Goal: Information Seeking & Learning: Learn about a topic

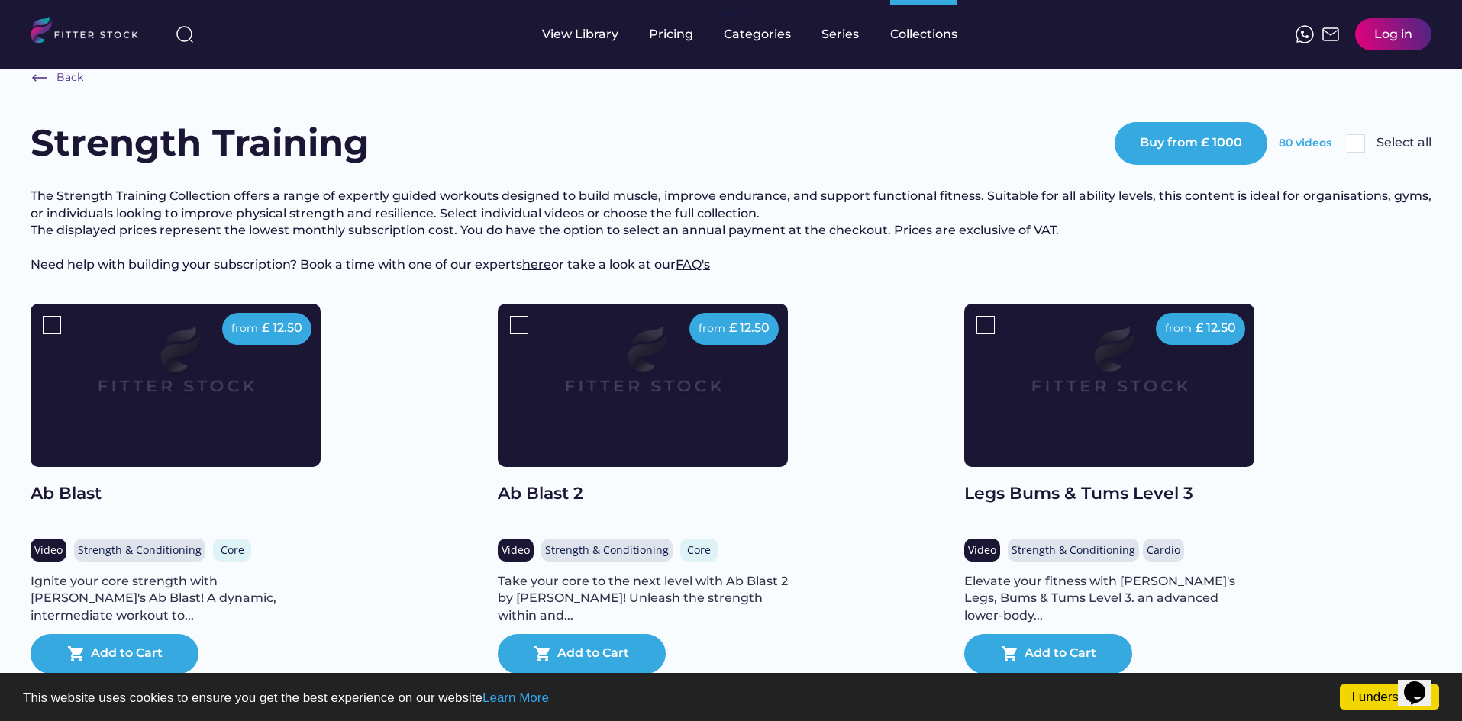
scroll to position [31, 0]
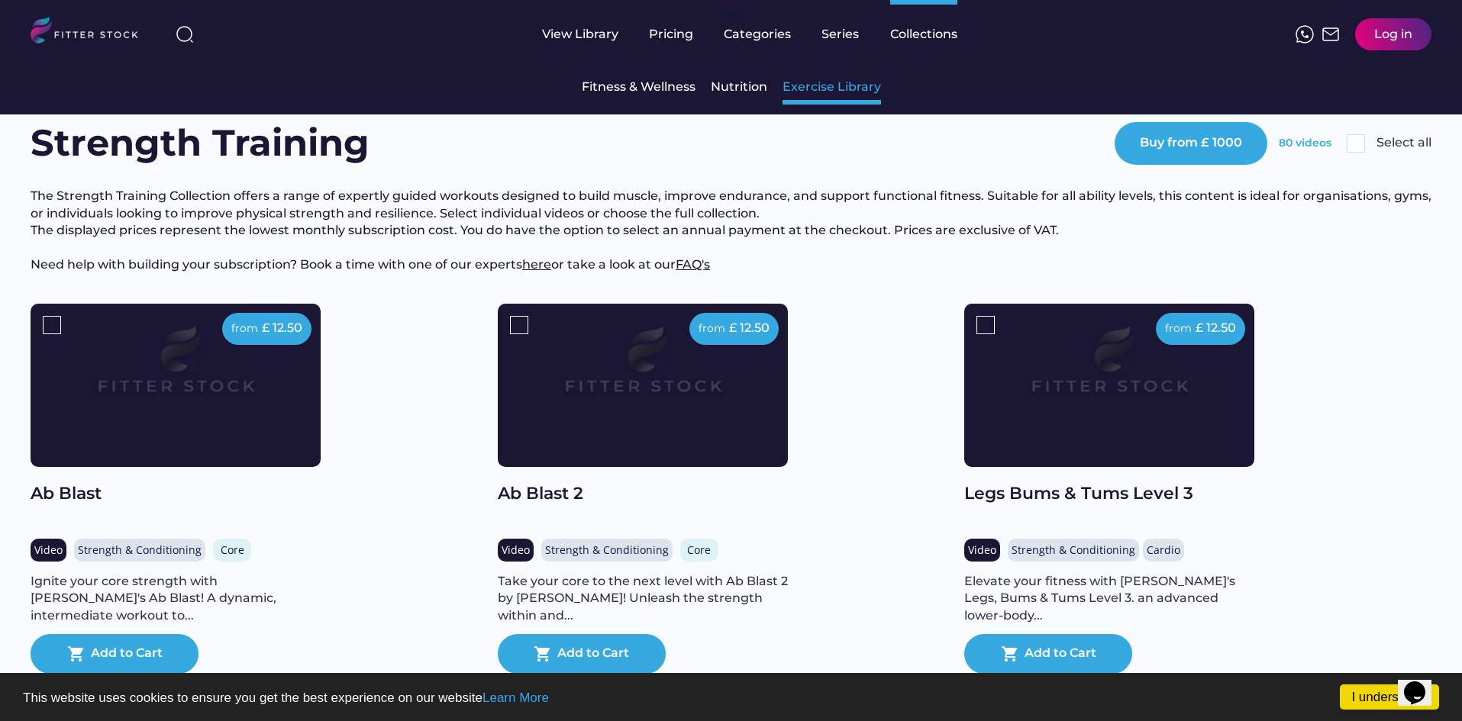
click at [823, 81] on div "Exercise Library" at bounding box center [831, 87] width 98 height 17
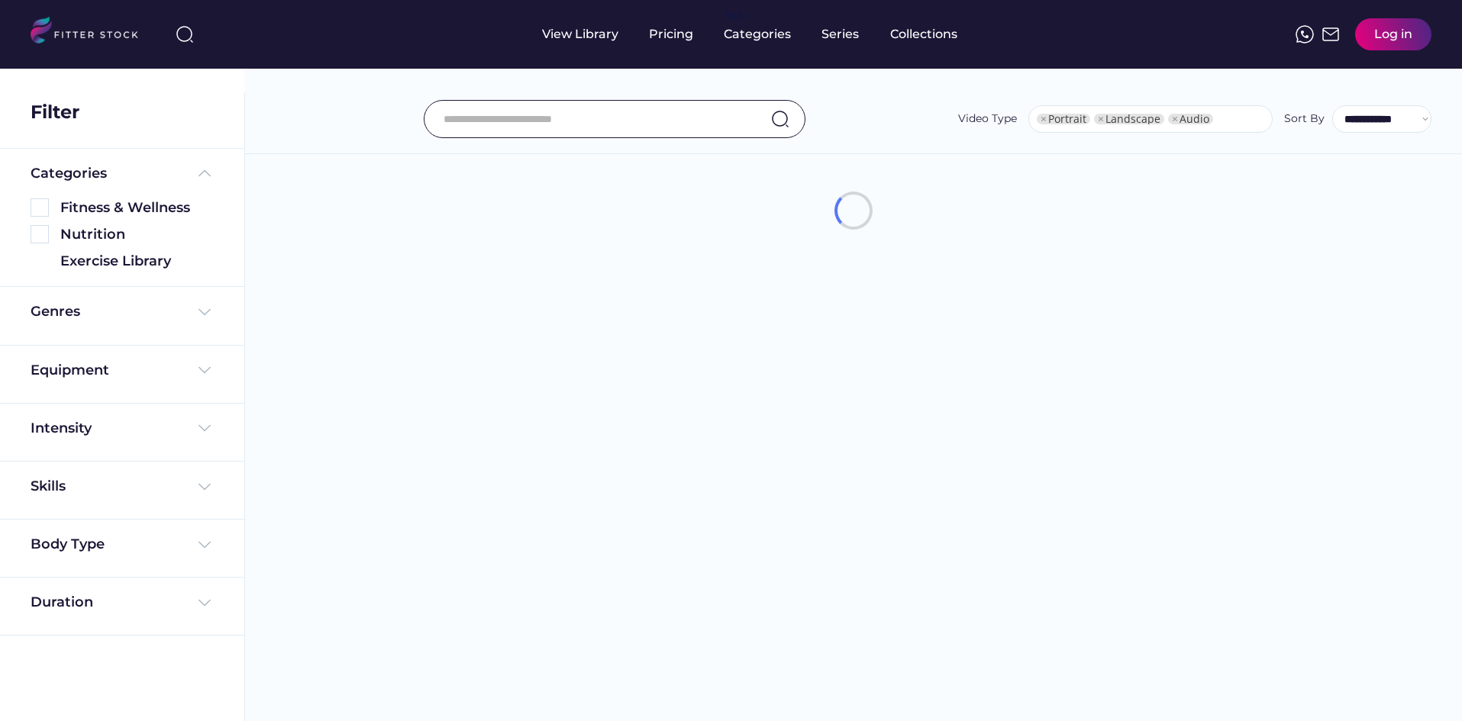
select select "**********"
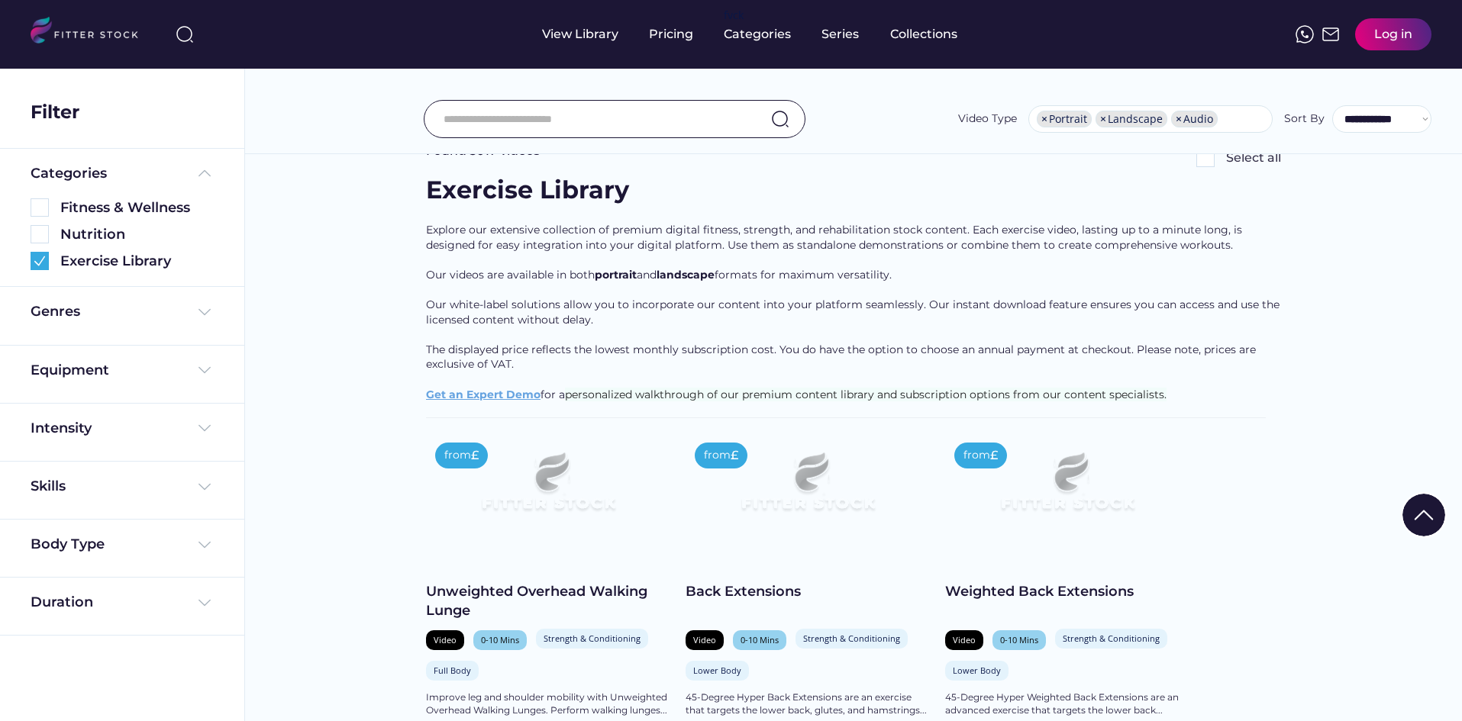
scroll to position [458, 0]
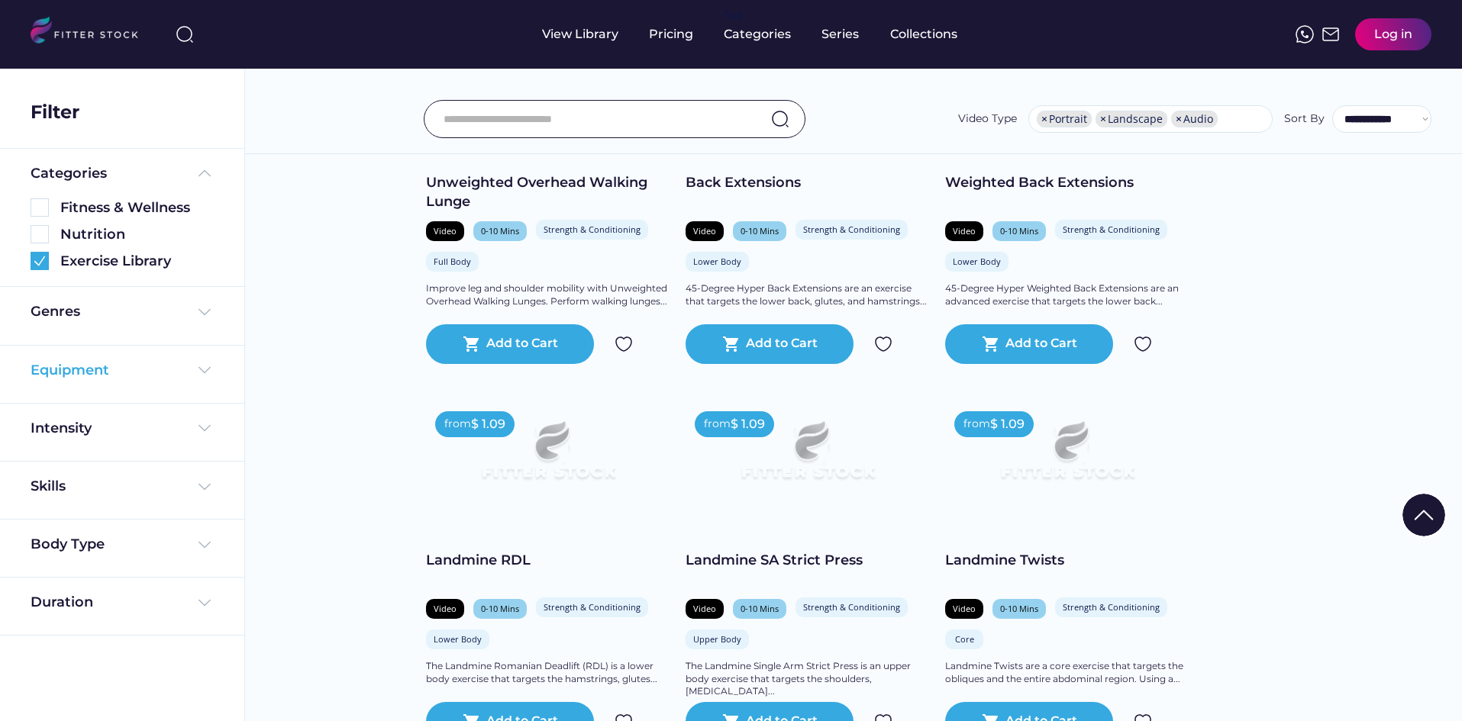
click at [203, 373] on img at bounding box center [204, 370] width 18 height 18
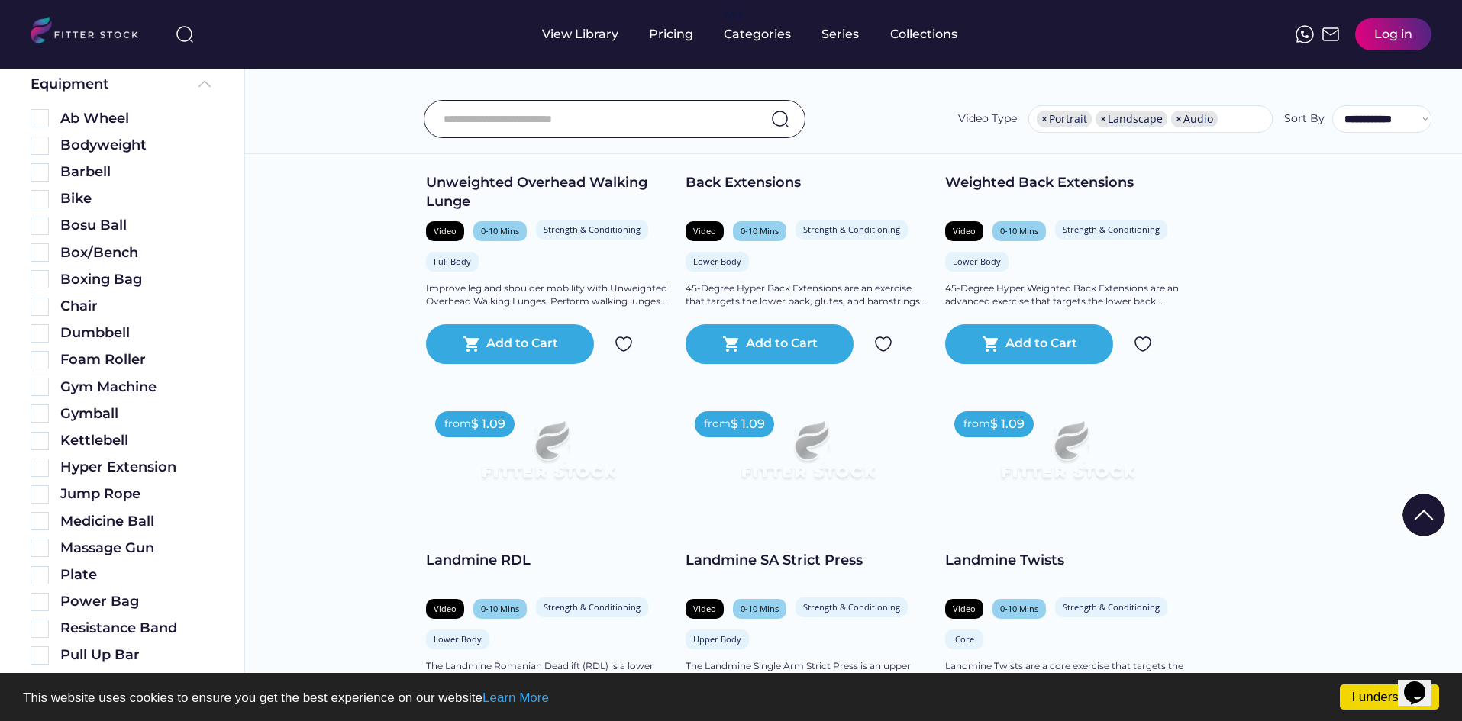
scroll to position [305, 0]
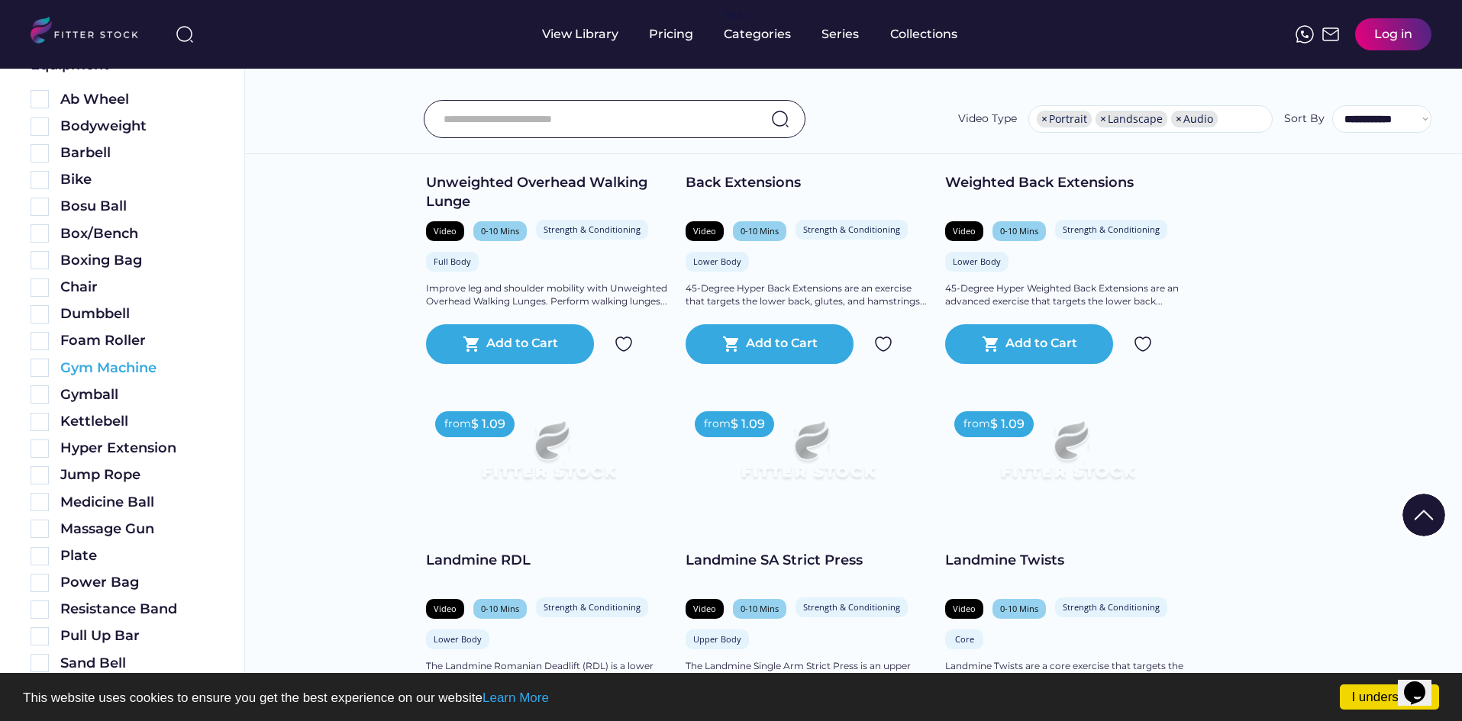
click at [131, 368] on div "Gym Machine" at bounding box center [136, 368] width 153 height 19
click at [36, 371] on img at bounding box center [40, 368] width 18 height 18
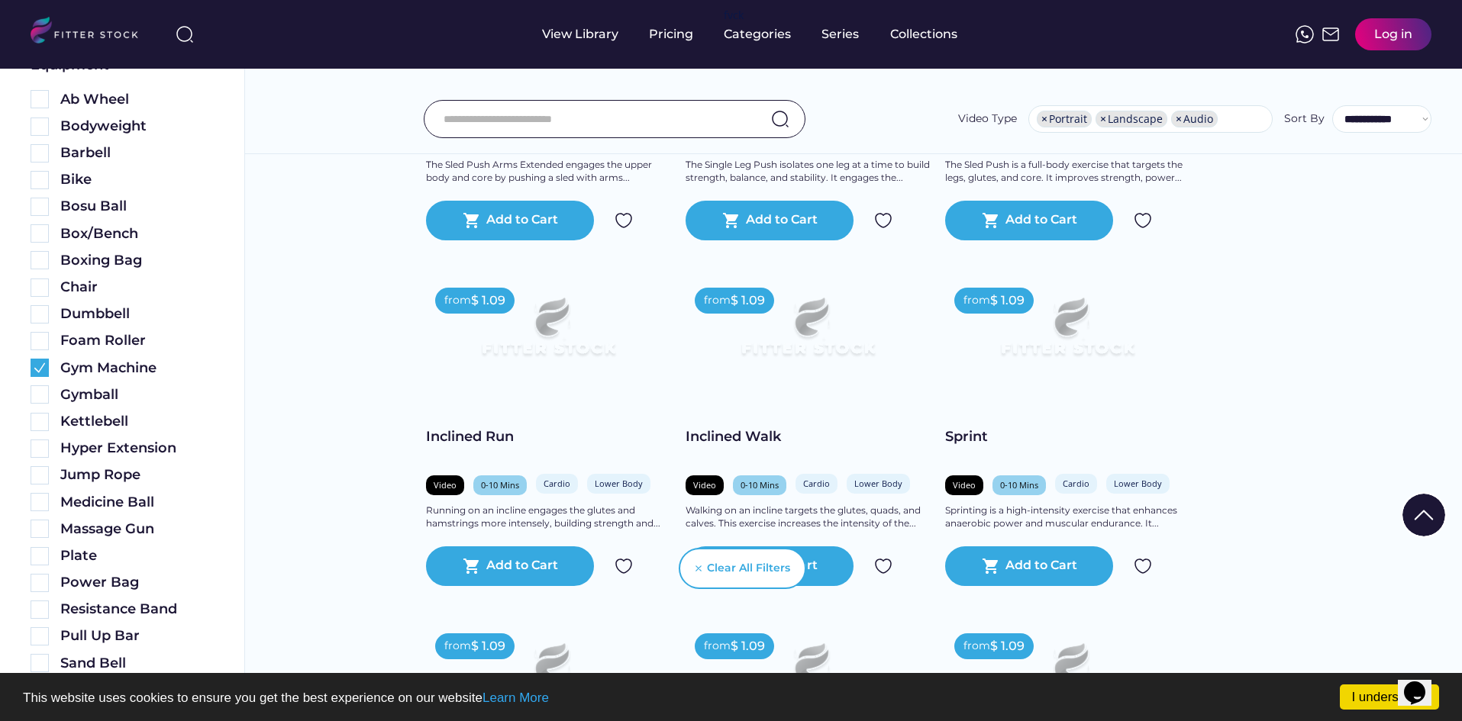
scroll to position [2595, 0]
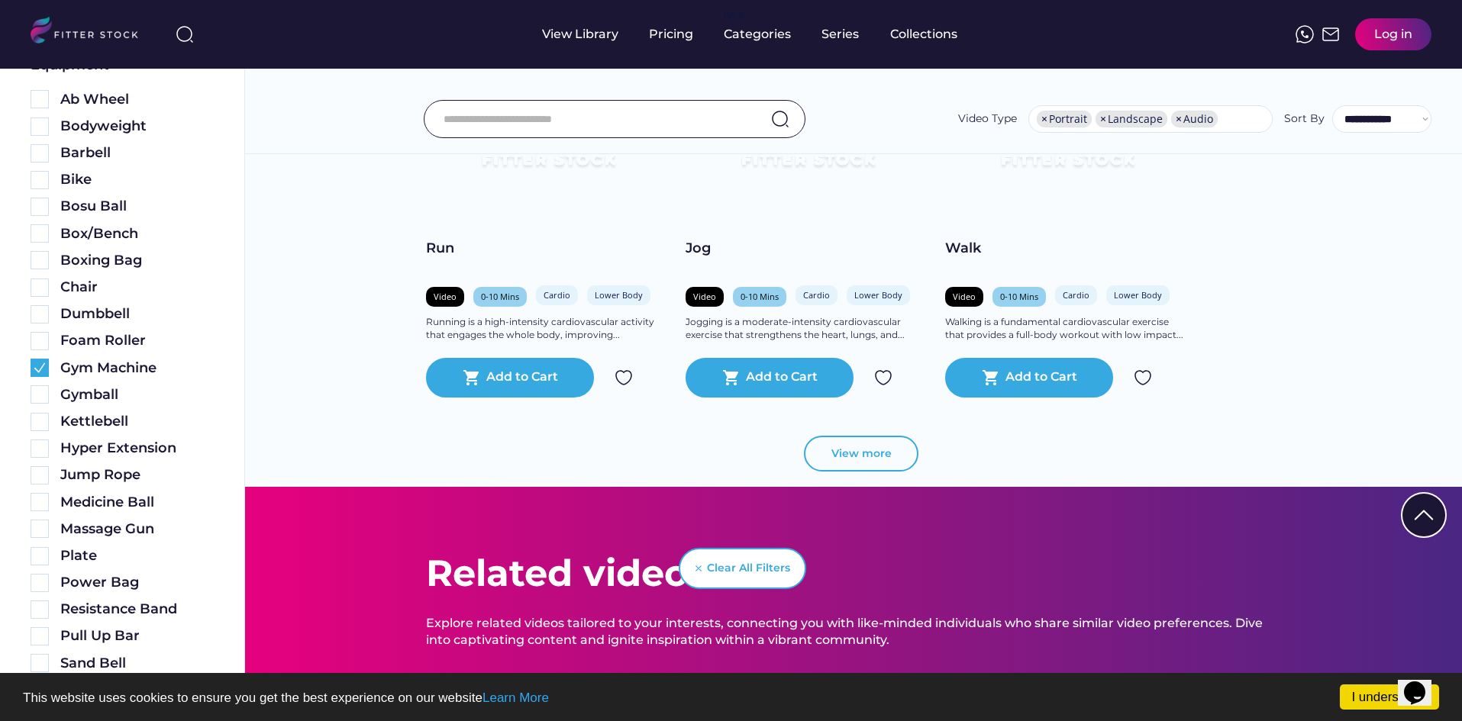
click at [893, 456] on button "View more" at bounding box center [861, 454] width 115 height 37
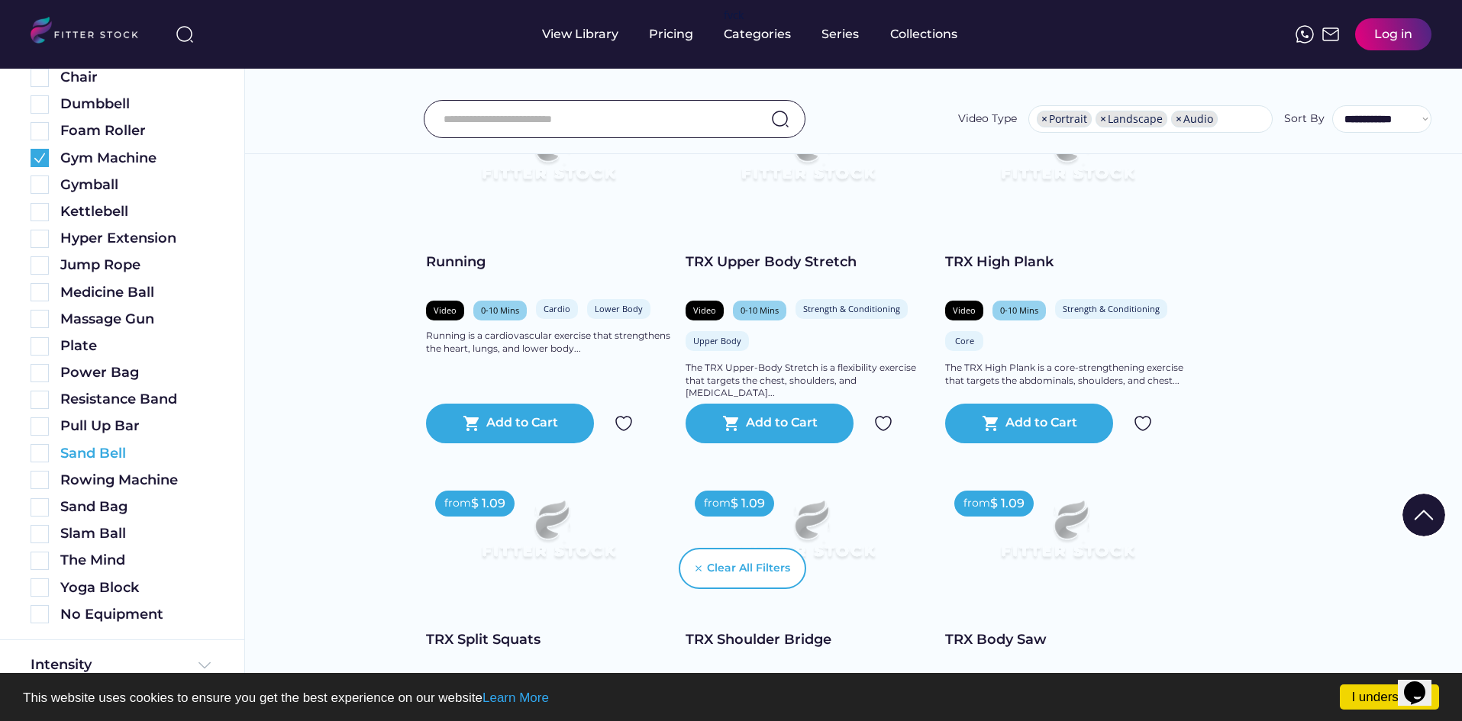
scroll to position [597, 0]
click at [108, 505] on div "Sand Bag" at bounding box center [136, 507] width 153 height 19
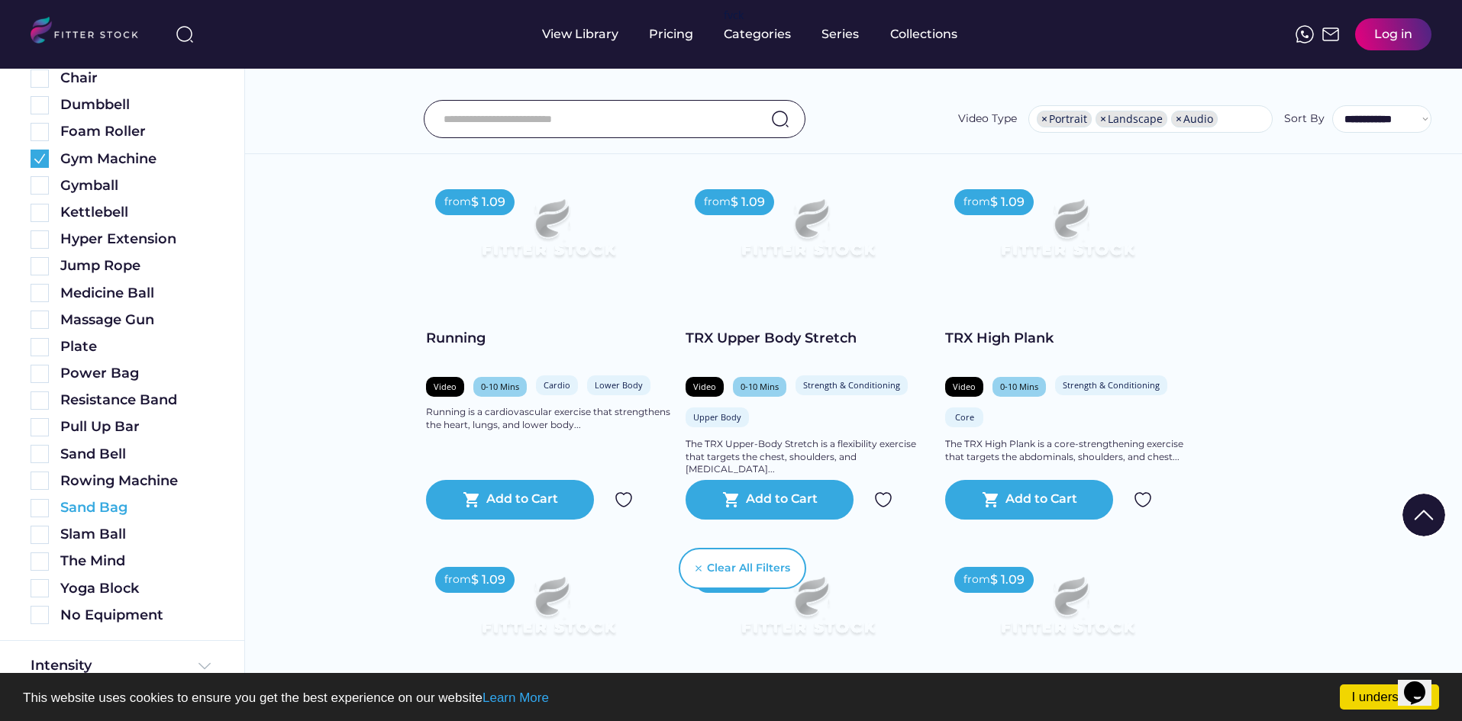
click at [37, 513] on img at bounding box center [40, 508] width 18 height 18
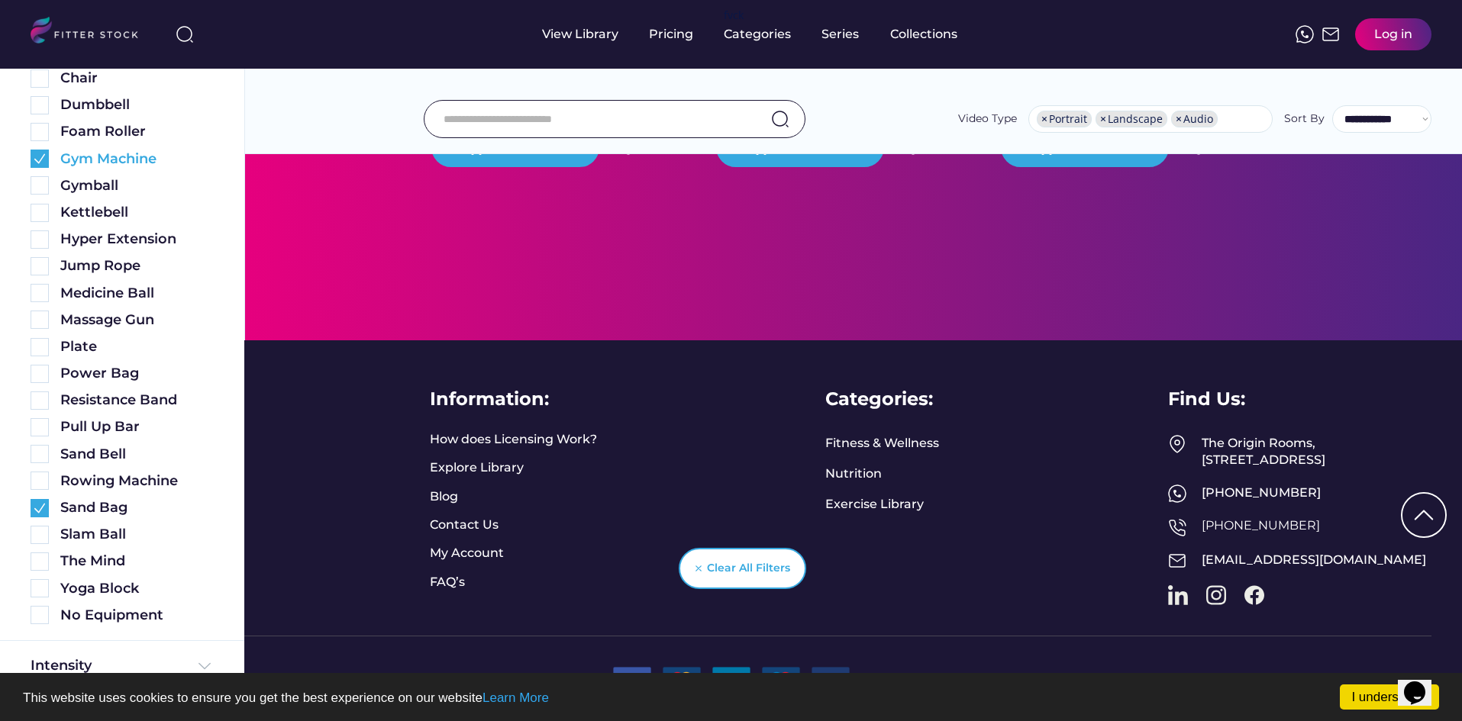
scroll to position [3436, 0]
click at [44, 162] on img at bounding box center [40, 159] width 18 height 18
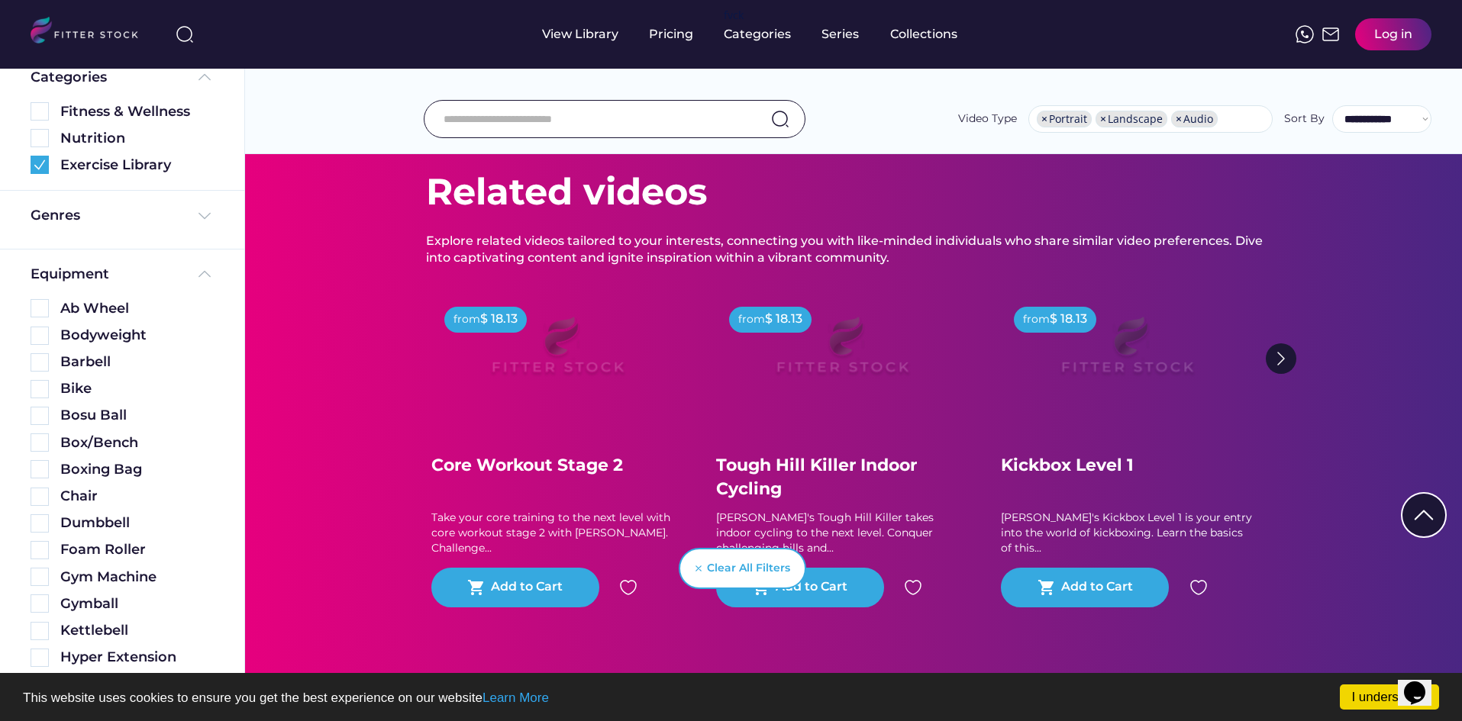
scroll to position [215, 0]
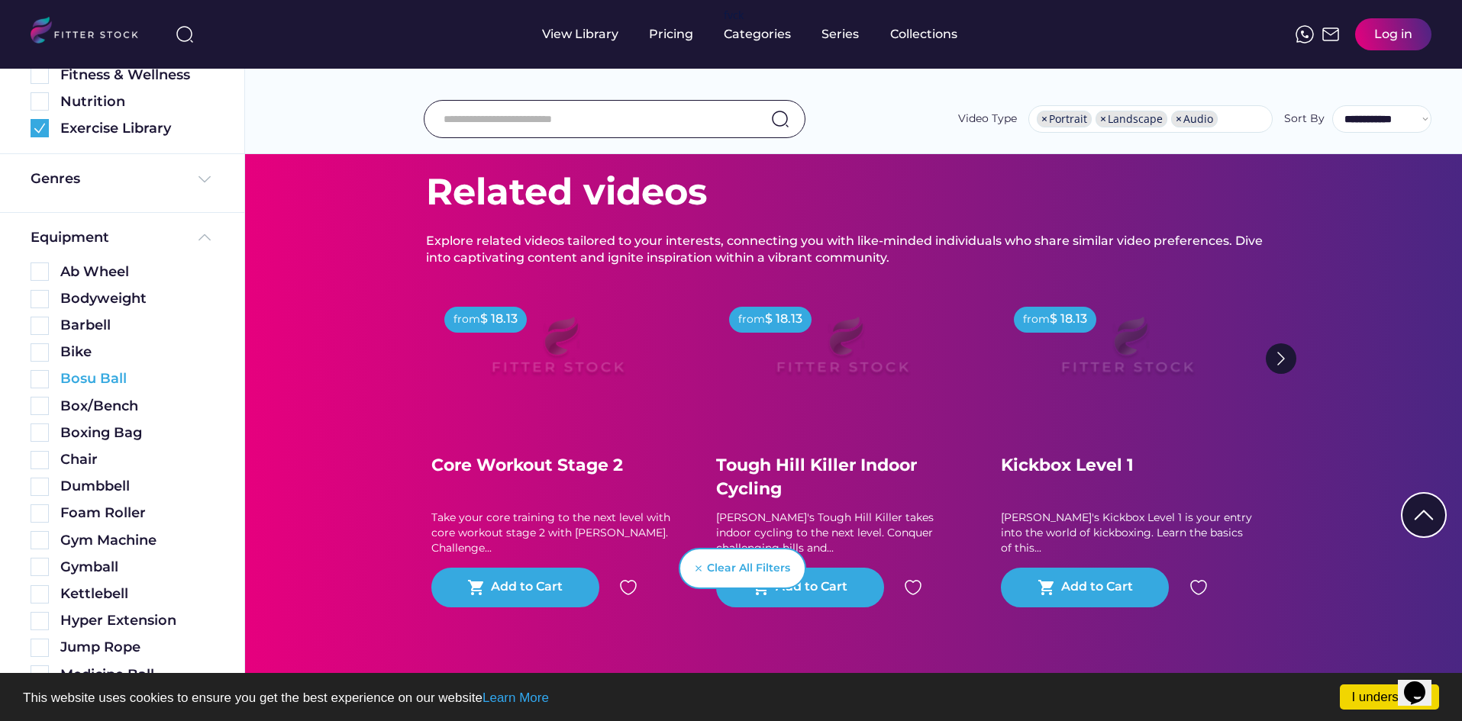
click at [92, 376] on div "Bosu Ball" at bounding box center [136, 378] width 153 height 19
click at [36, 377] on img at bounding box center [40, 379] width 18 height 18
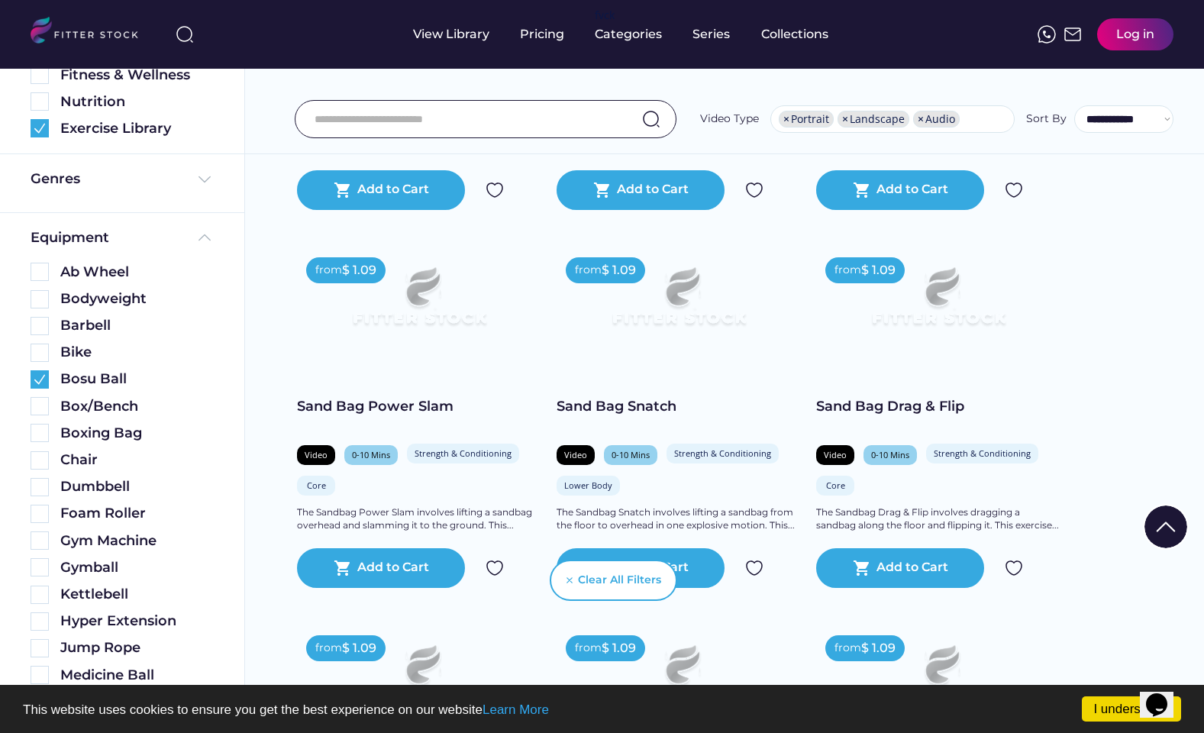
scroll to position [2137, 0]
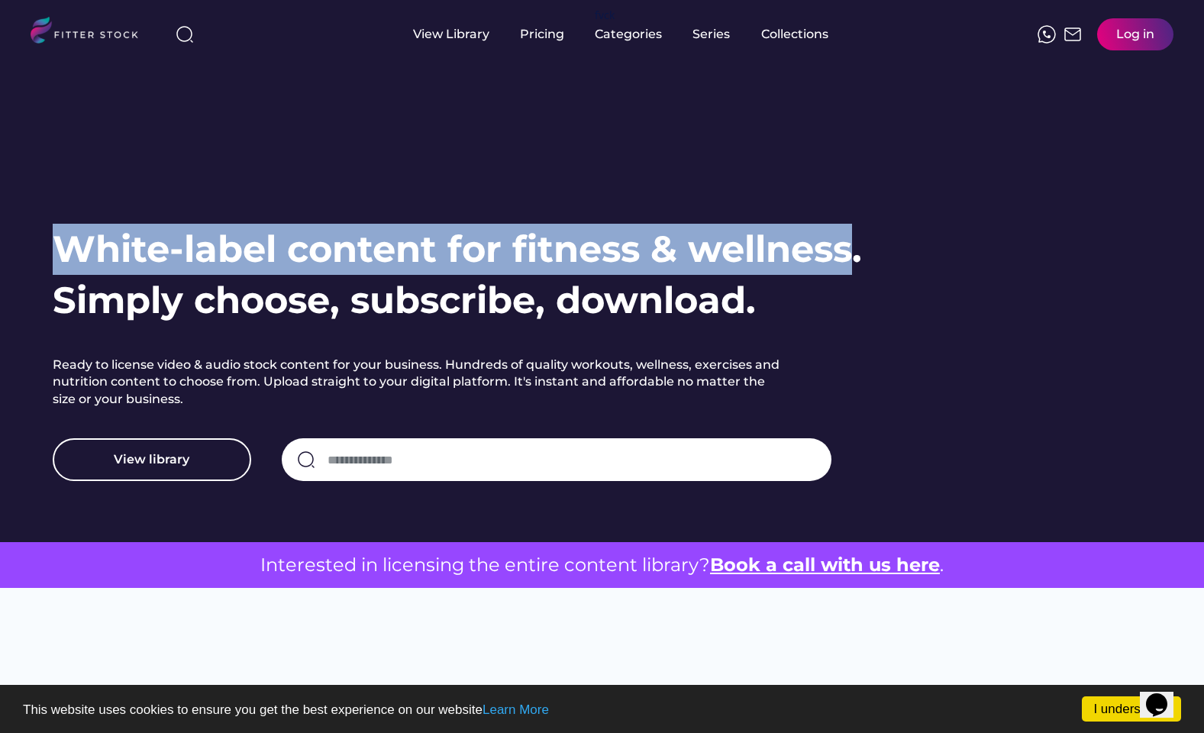
drag, startPoint x: 60, startPoint y: 250, endPoint x: 856, endPoint y: 251, distance: 796.9
click at [856, 251] on h1 "White-label content for fitness & wellness. Simply choose, subscribe, download." at bounding box center [457, 275] width 809 height 102
copy h1 "White-label content for fitness & wellness"
click at [198, 461] on button "View library" at bounding box center [152, 459] width 198 height 43
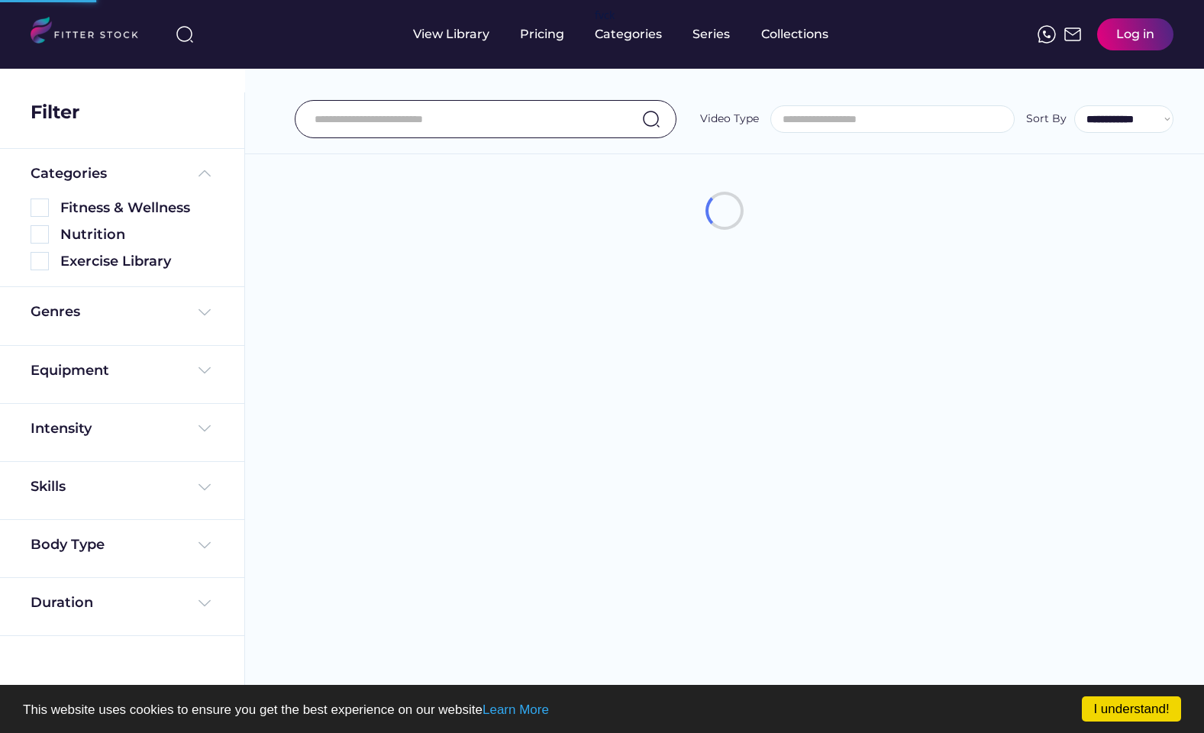
select select
select select "**********"
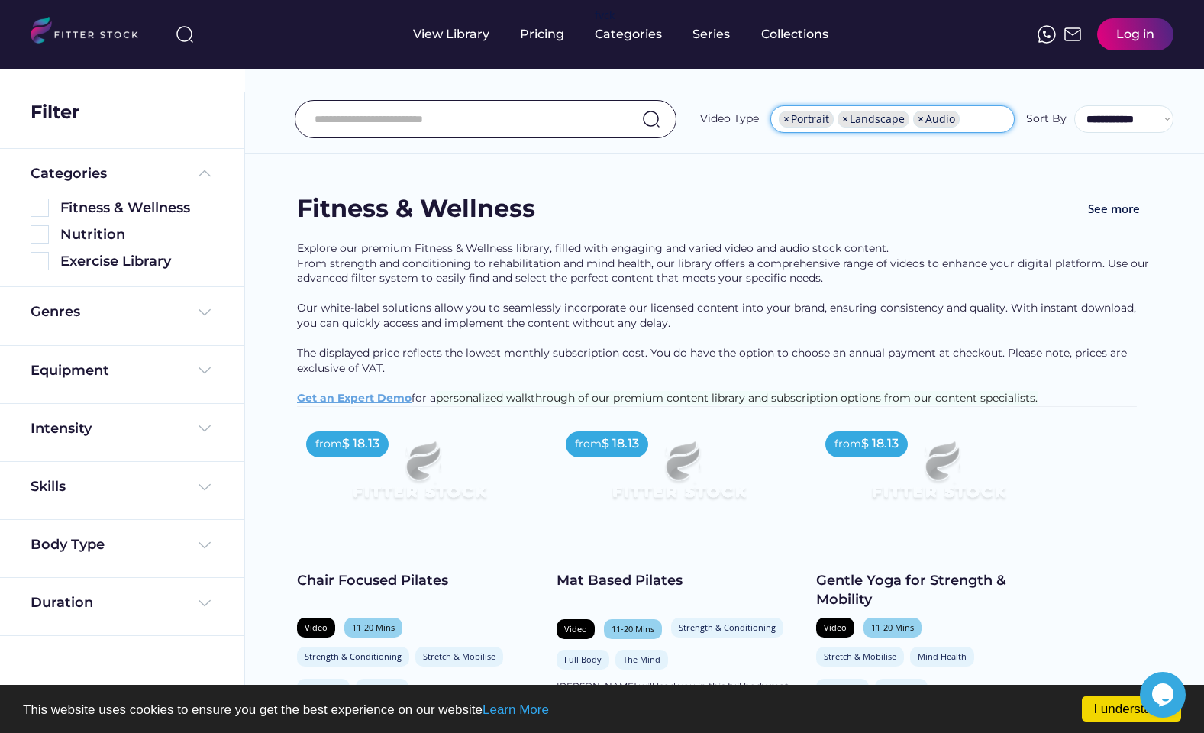
click at [789, 121] on span "×" at bounding box center [786, 119] width 6 height 11
select select "*****"
click at [789, 121] on span "×" at bounding box center [785, 119] width 6 height 11
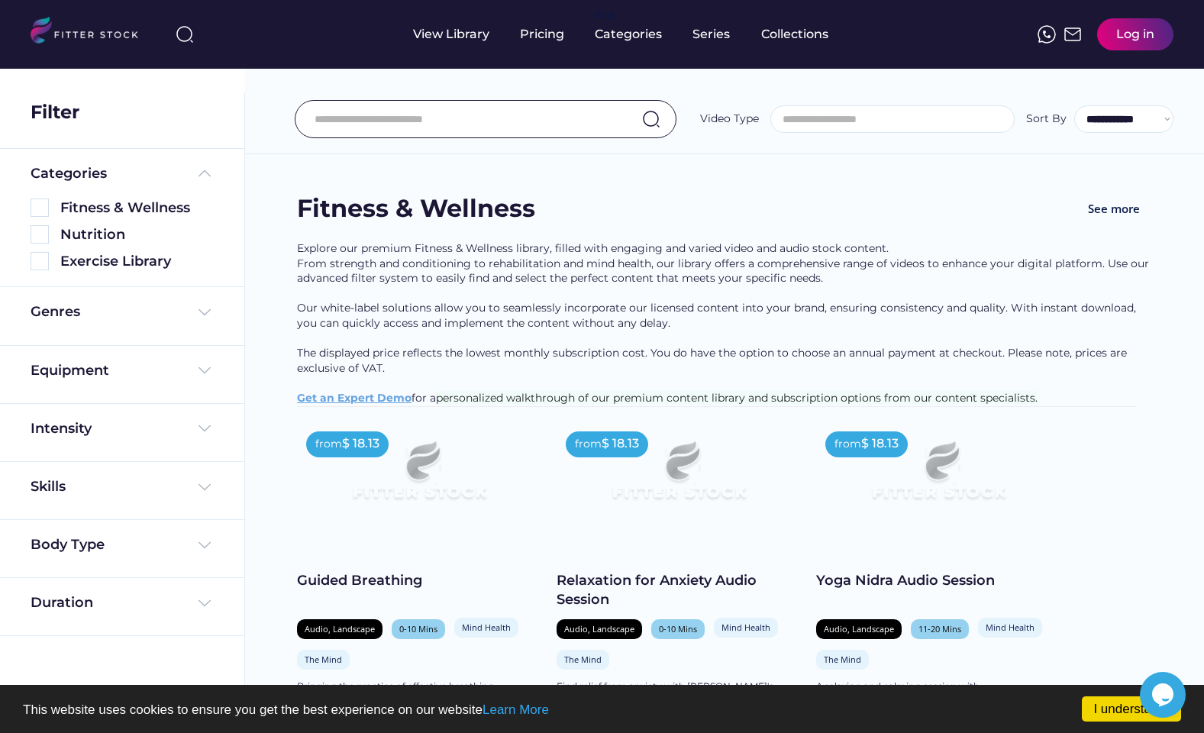
select select
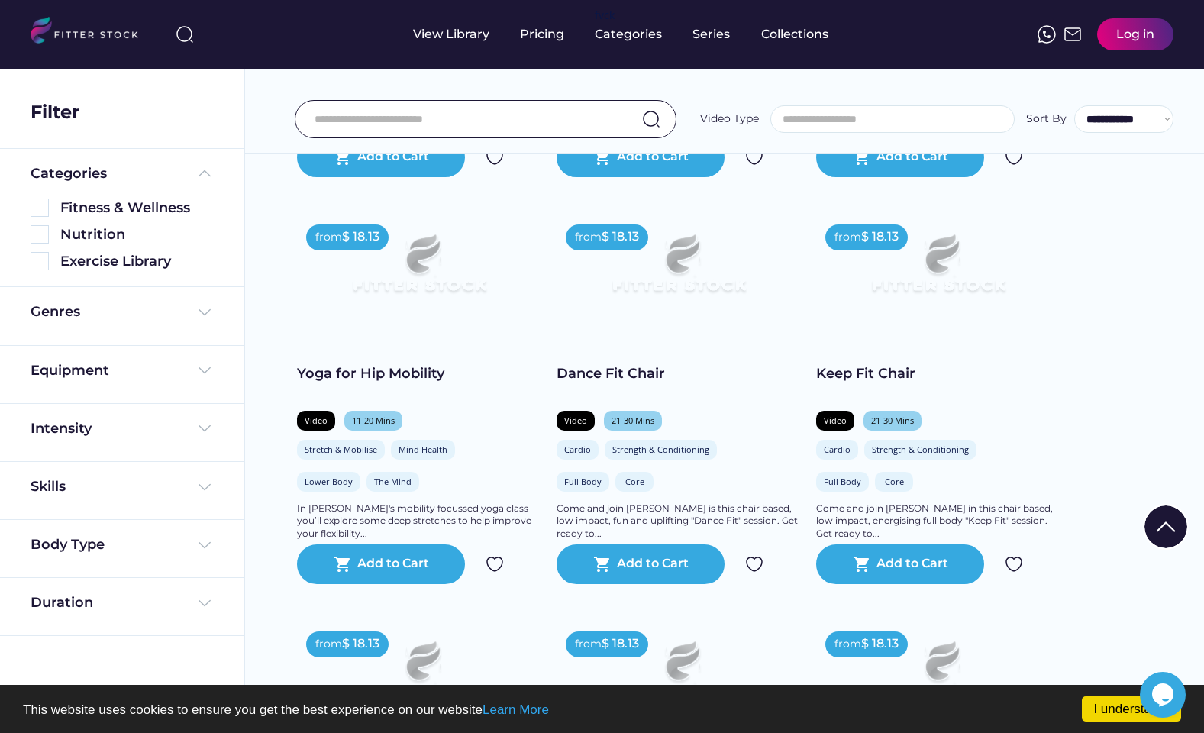
scroll to position [611, 0]
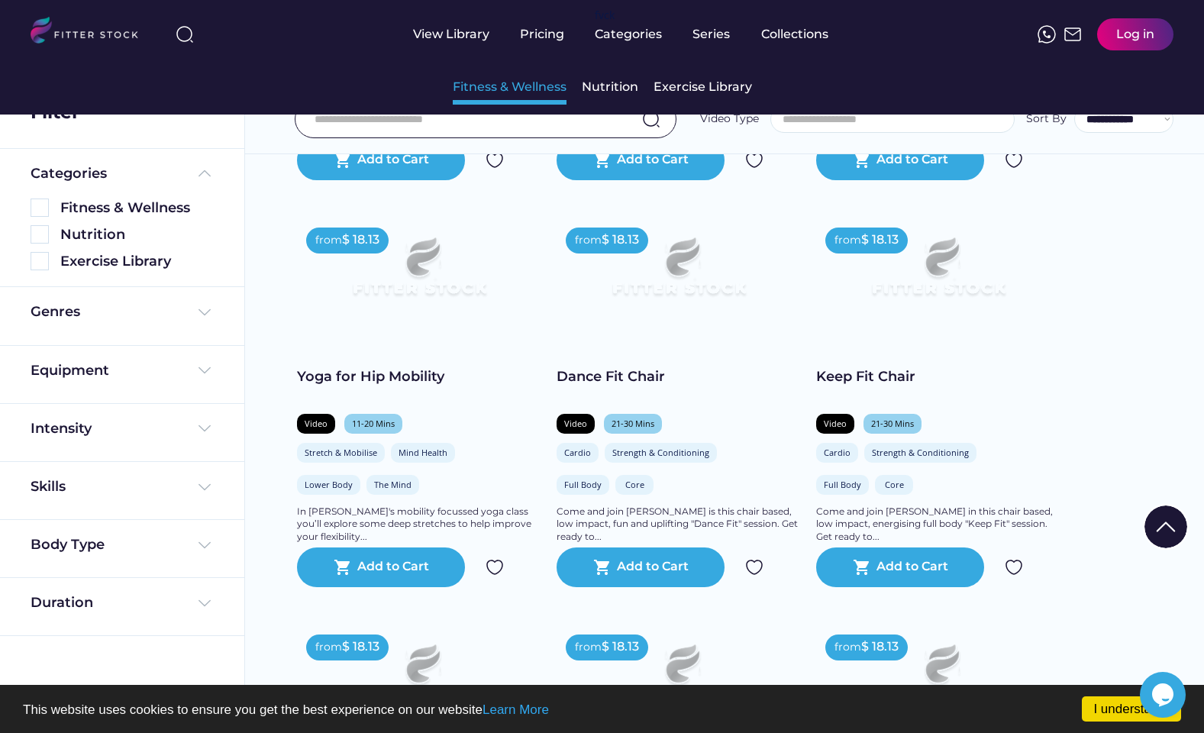
click at [527, 81] on div "Fitness & Wellness" at bounding box center [510, 87] width 114 height 17
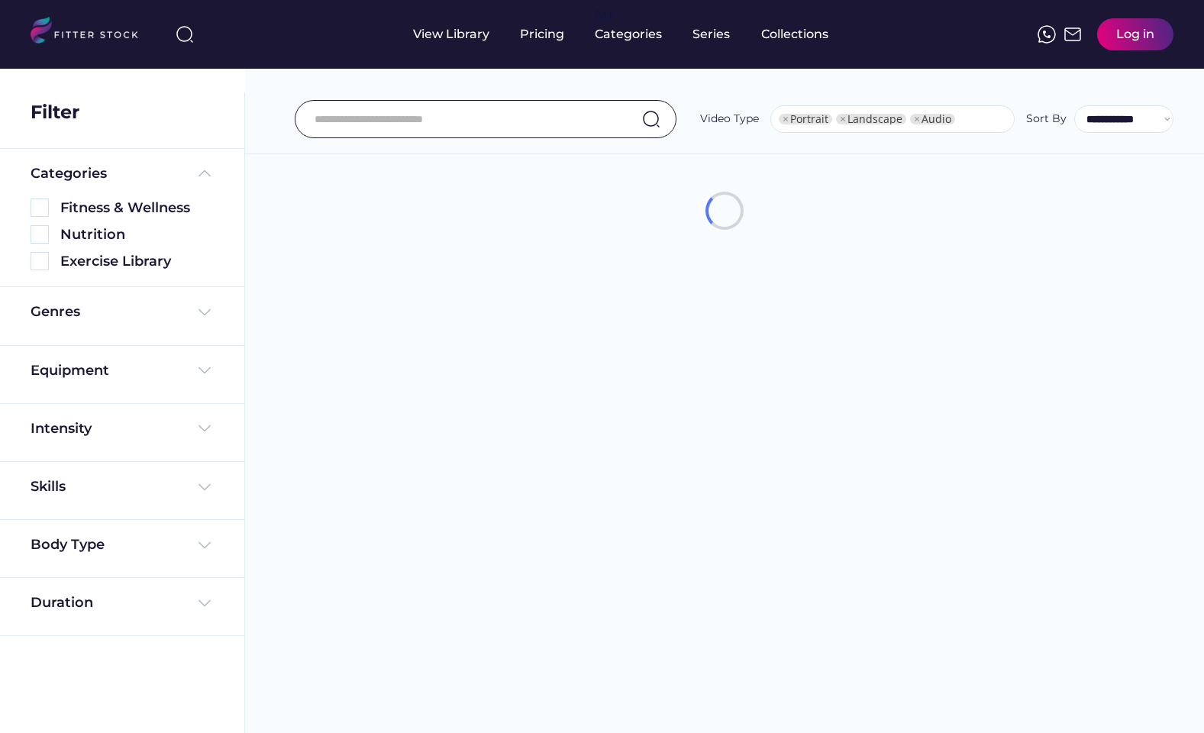
select select "**********"
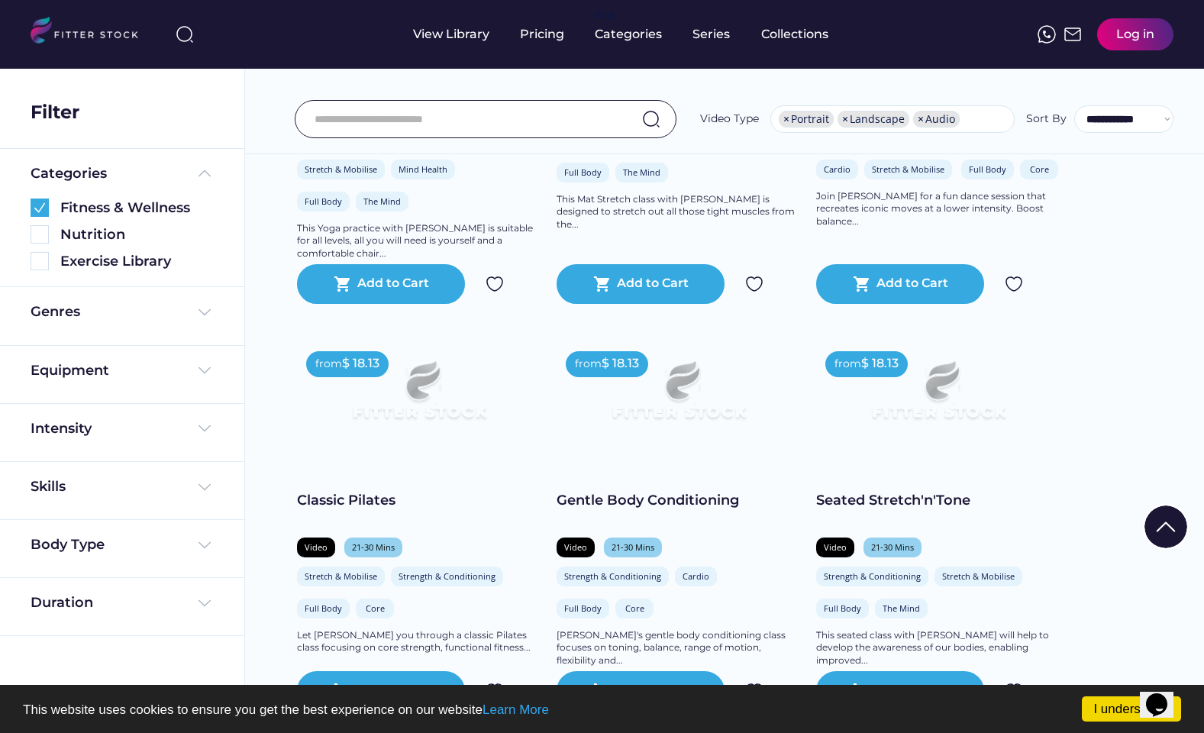
scroll to position [1759, 0]
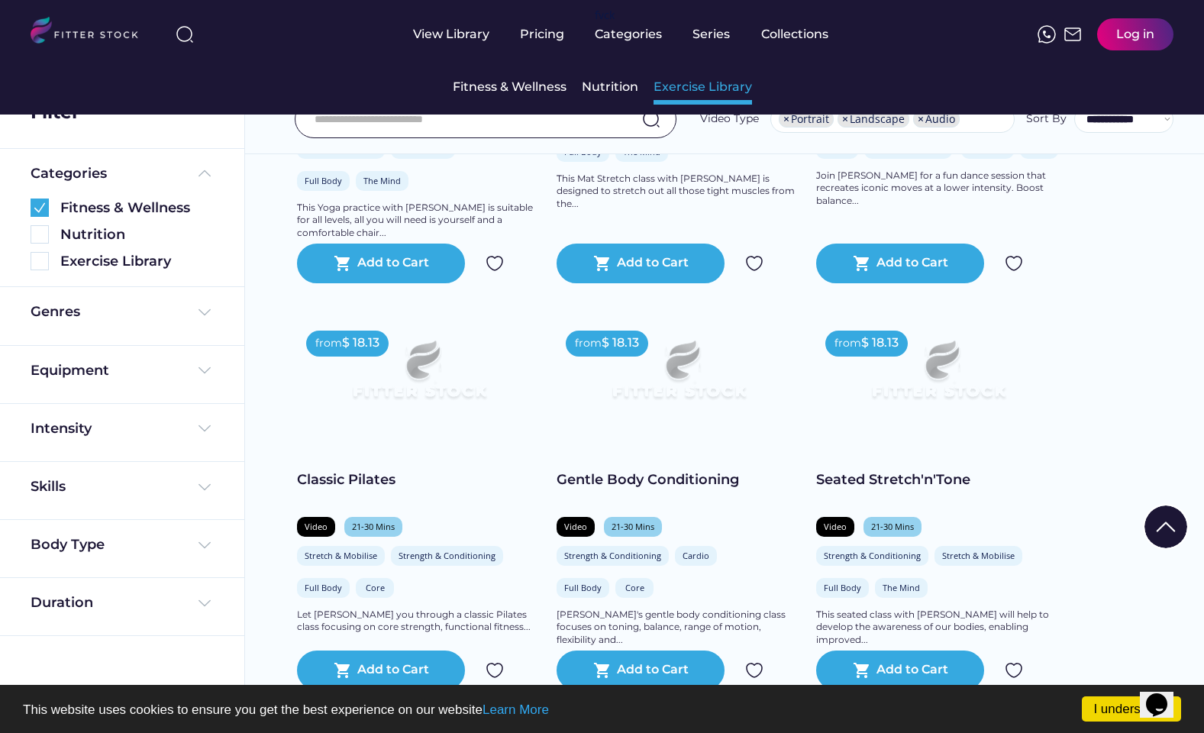
click at [724, 91] on div "Exercise Library" at bounding box center [702, 87] width 98 height 17
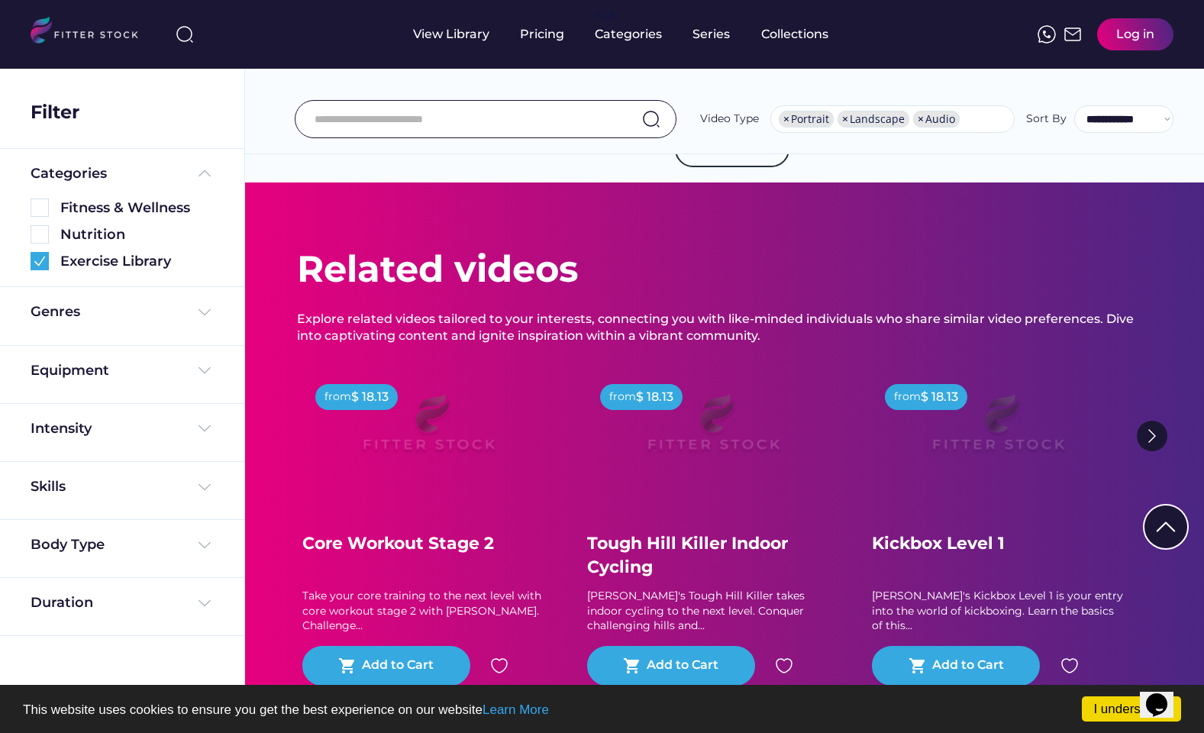
scroll to position [2813, 0]
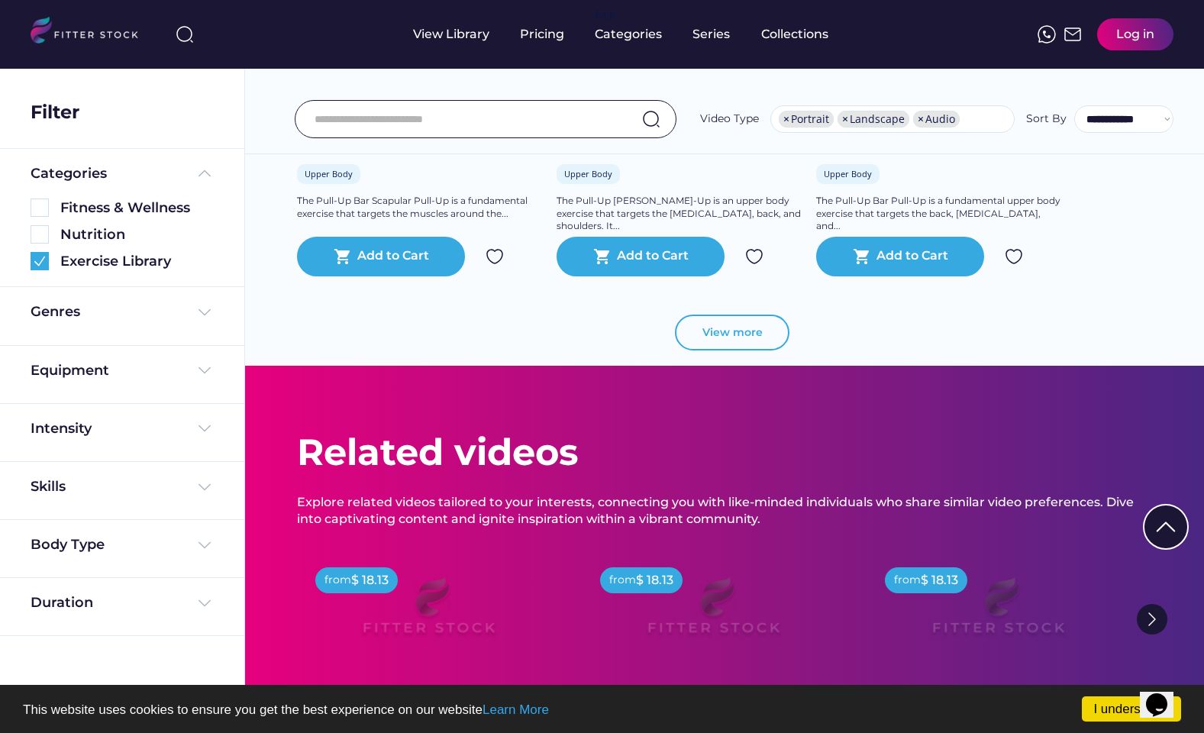
click at [721, 322] on button "View more" at bounding box center [732, 333] width 115 height 37
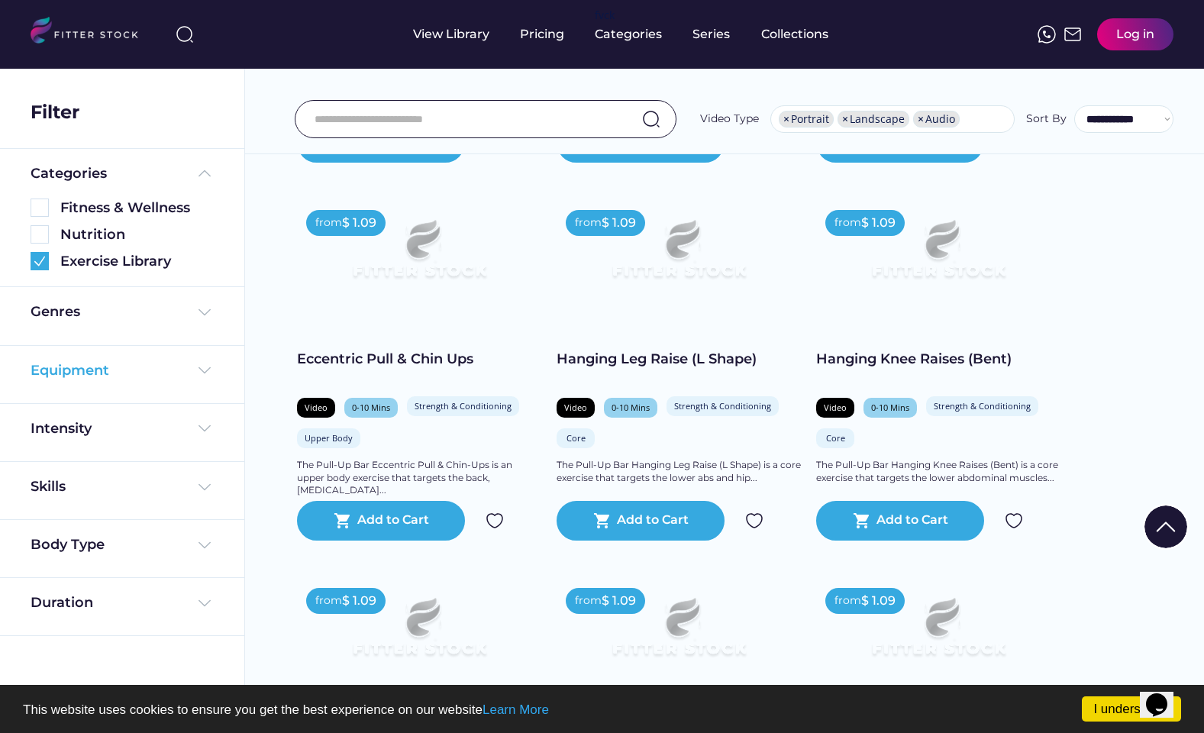
scroll to position [2966, 0]
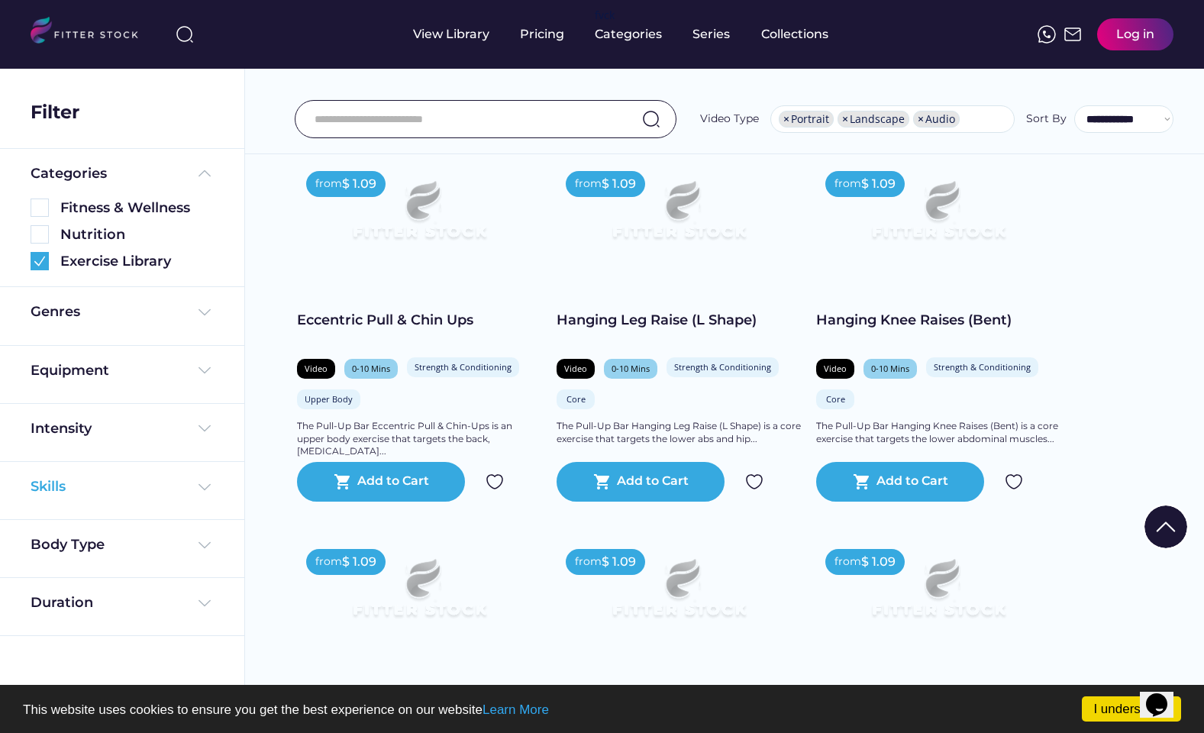
click at [198, 482] on img at bounding box center [204, 487] width 18 height 18
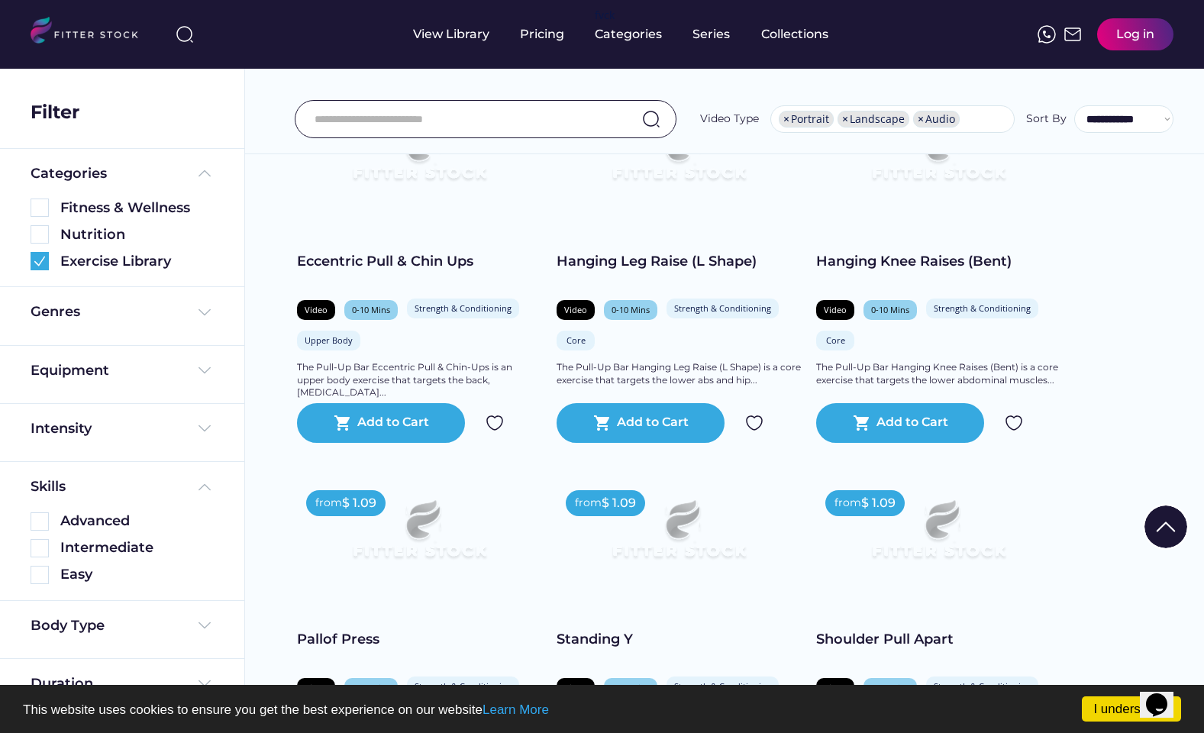
scroll to position [3042, 0]
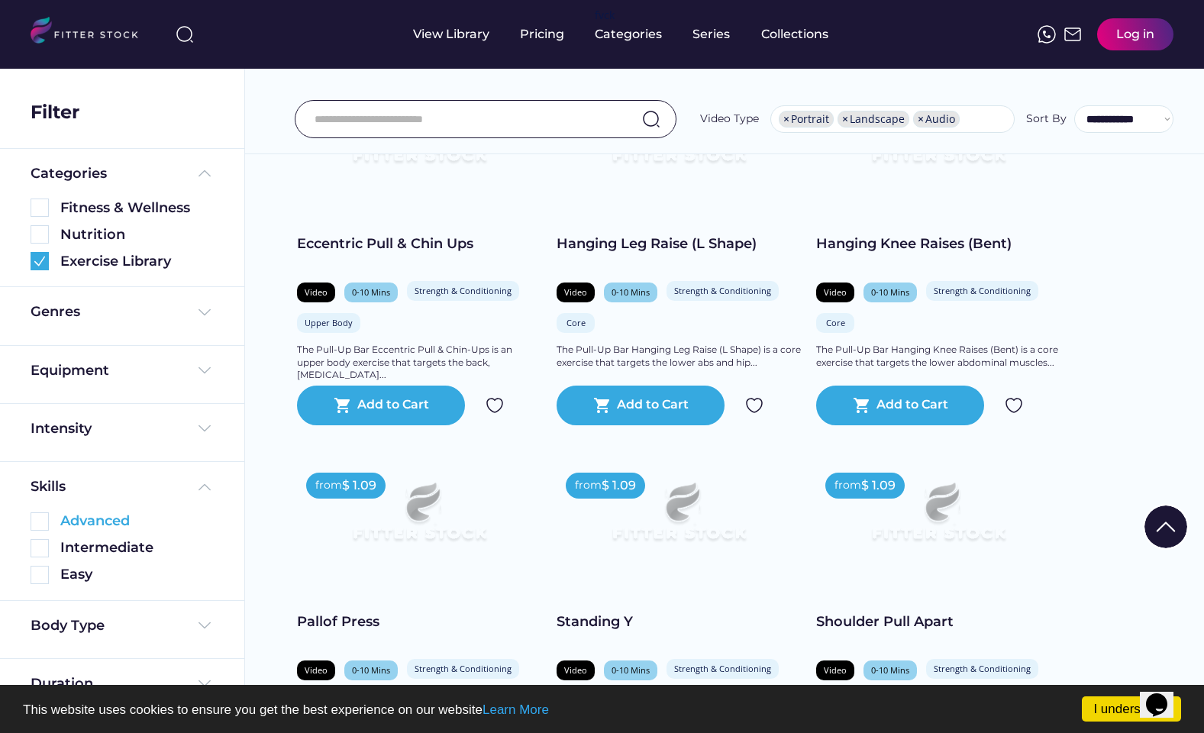
click at [43, 524] on img at bounding box center [40, 521] width 18 height 18
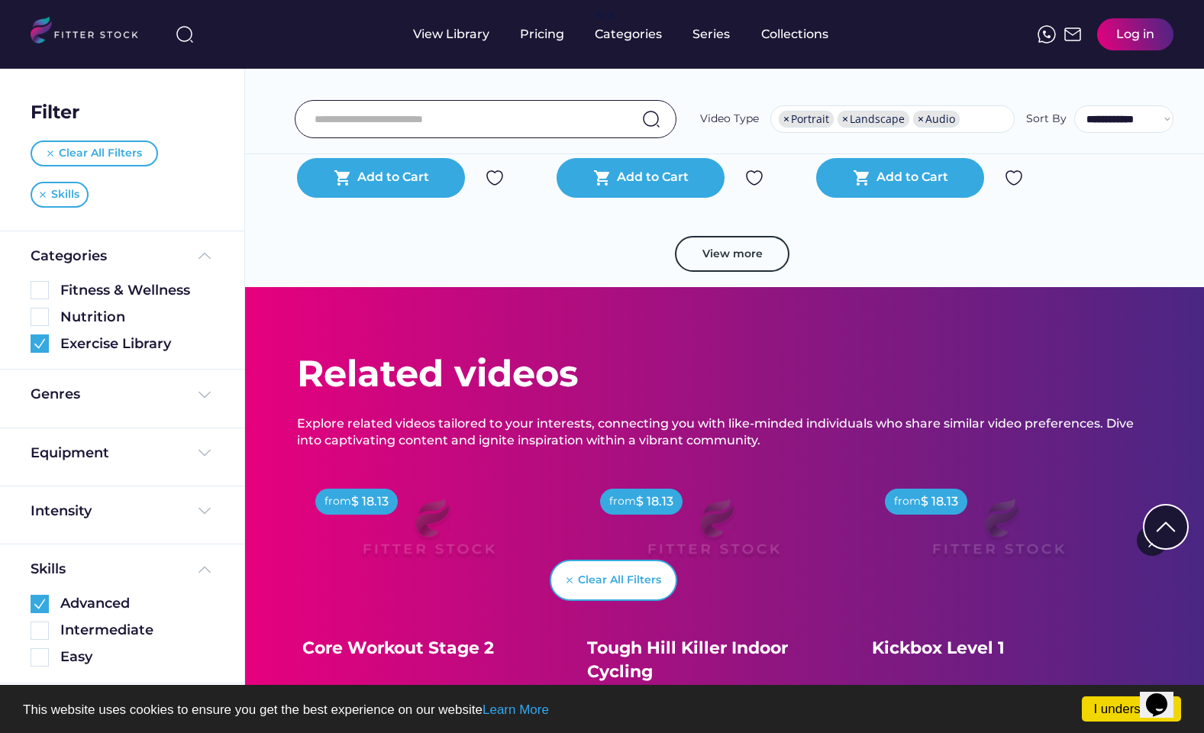
scroll to position [2692, 0]
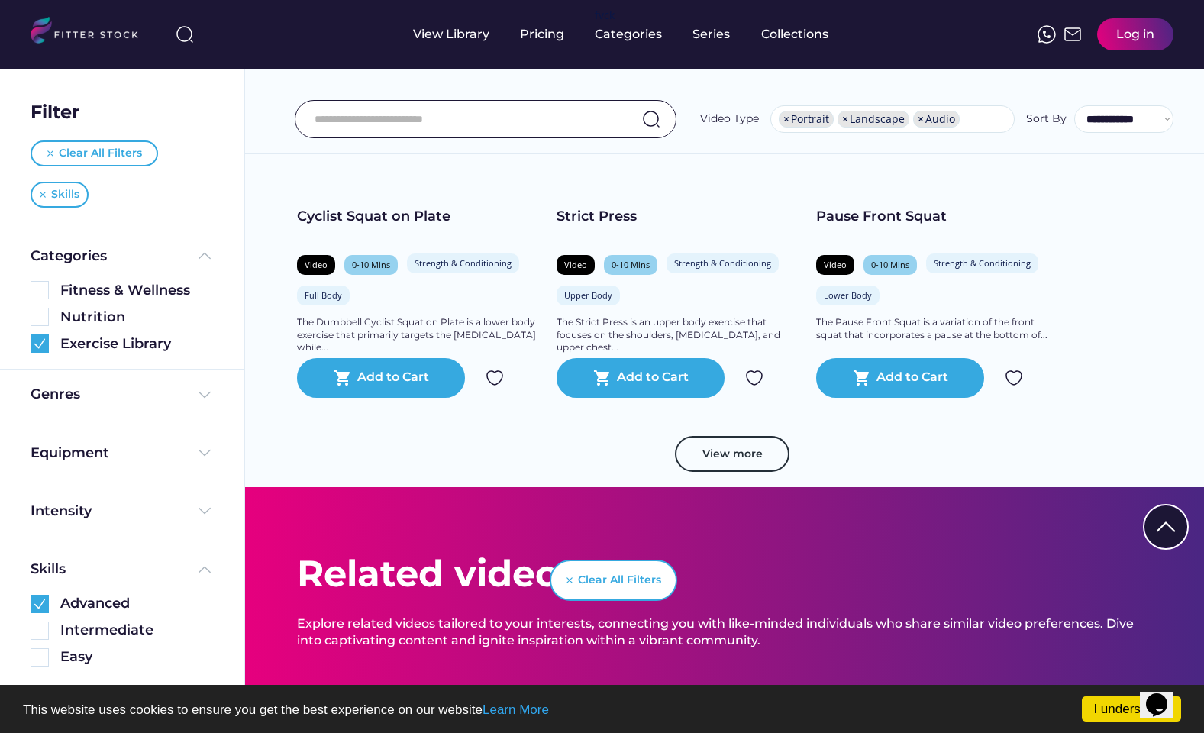
click at [712, 440] on button "View more" at bounding box center [732, 454] width 115 height 37
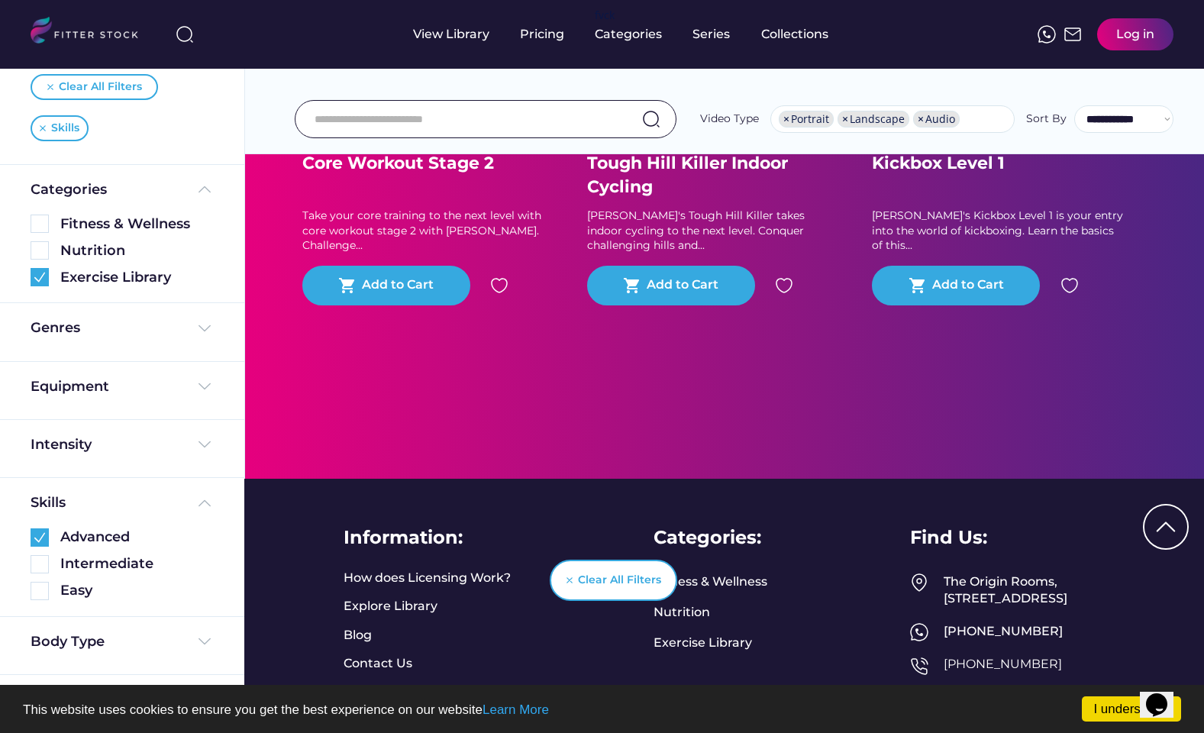
scroll to position [6279, 0]
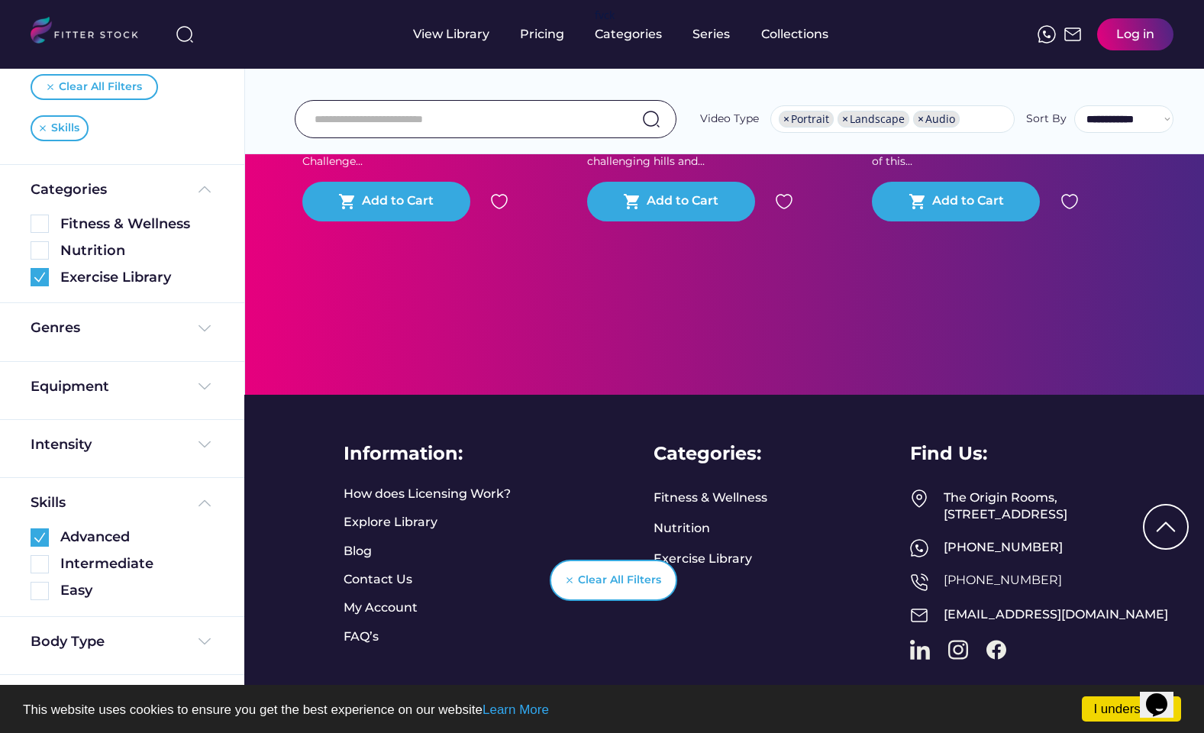
click at [195, 662] on div "Body Type" at bounding box center [122, 646] width 244 height 58
click at [198, 645] on img at bounding box center [204, 641] width 18 height 18
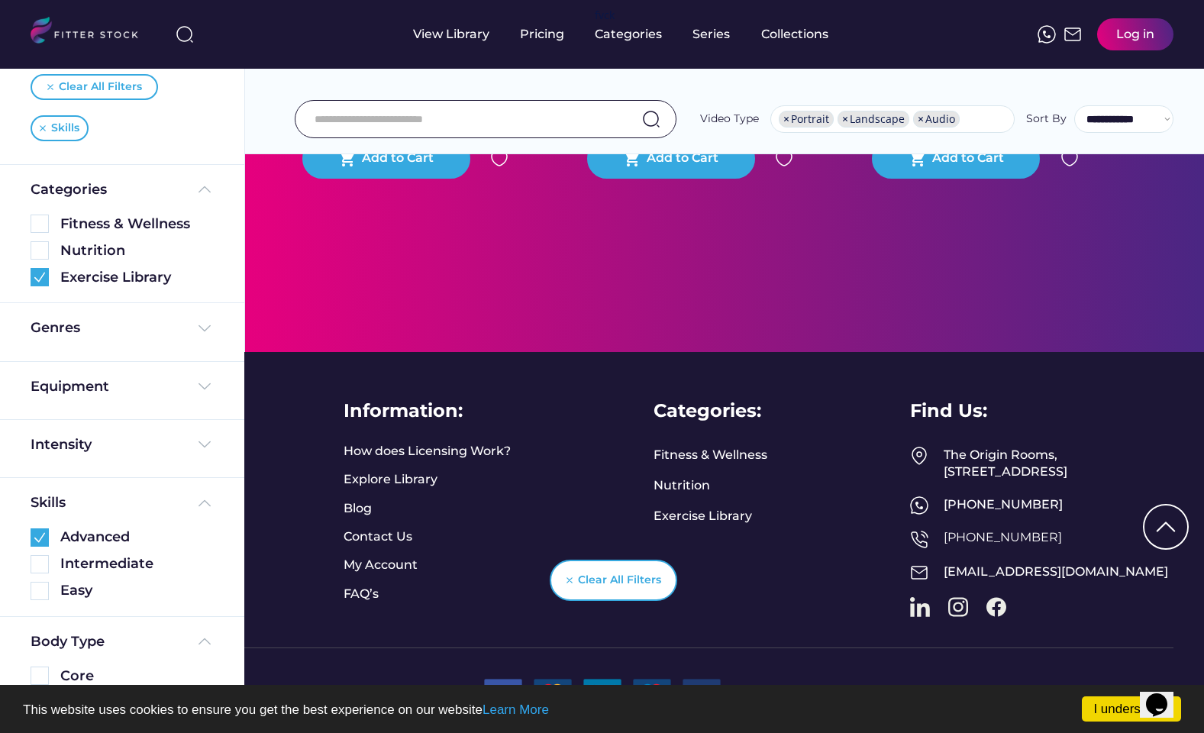
scroll to position [201, 0]
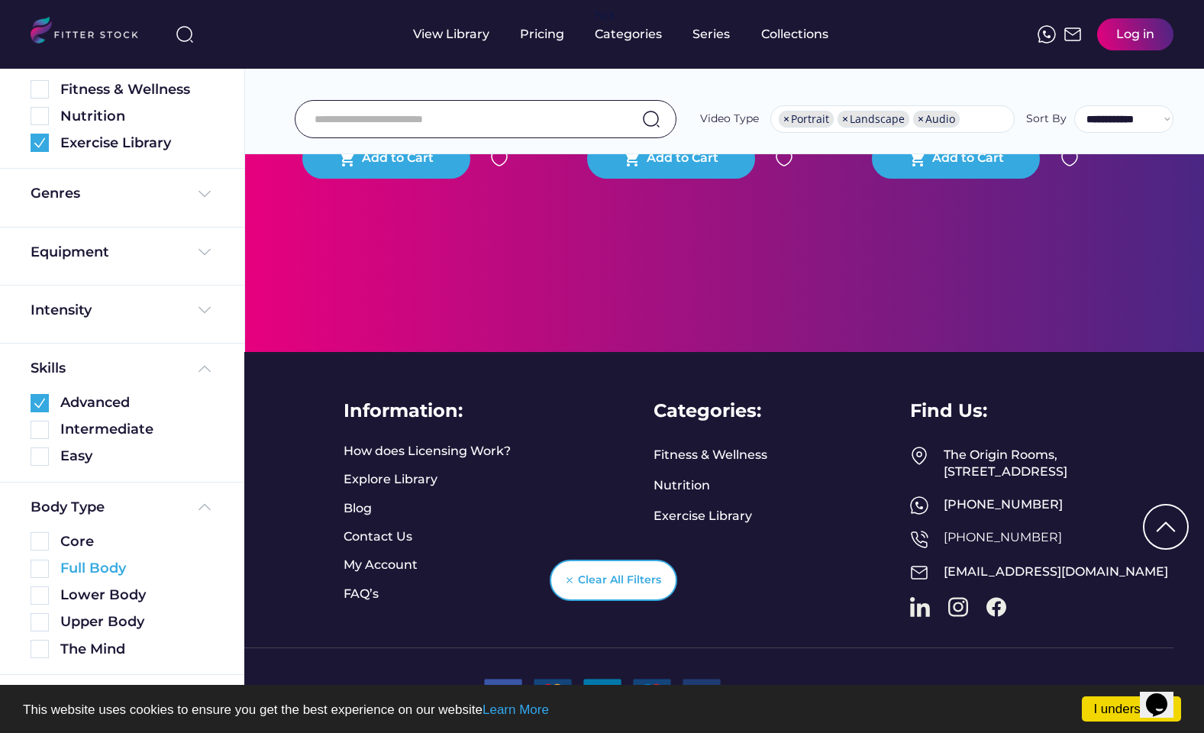
click at [82, 566] on div "Full Body" at bounding box center [136, 568] width 153 height 19
click at [49, 592] on div "Lower Body" at bounding box center [122, 594] width 183 height 19
click at [45, 595] on img at bounding box center [40, 595] width 18 height 18
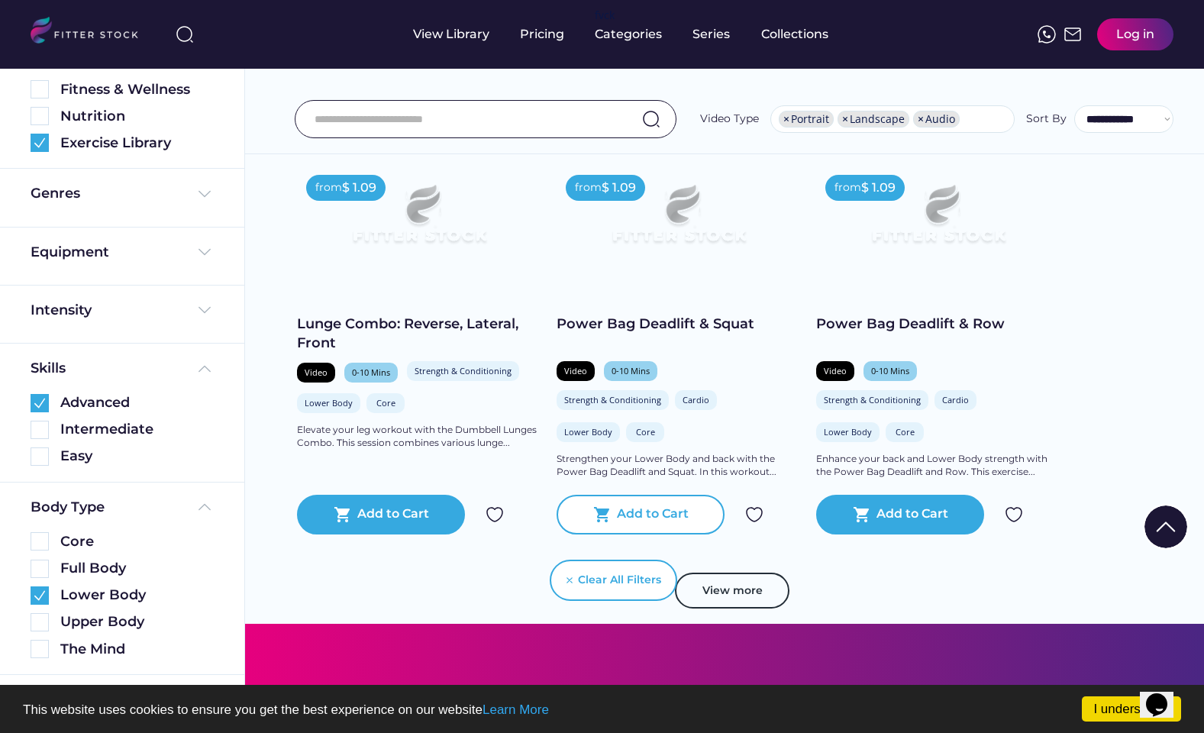
scroll to position [2673, 0]
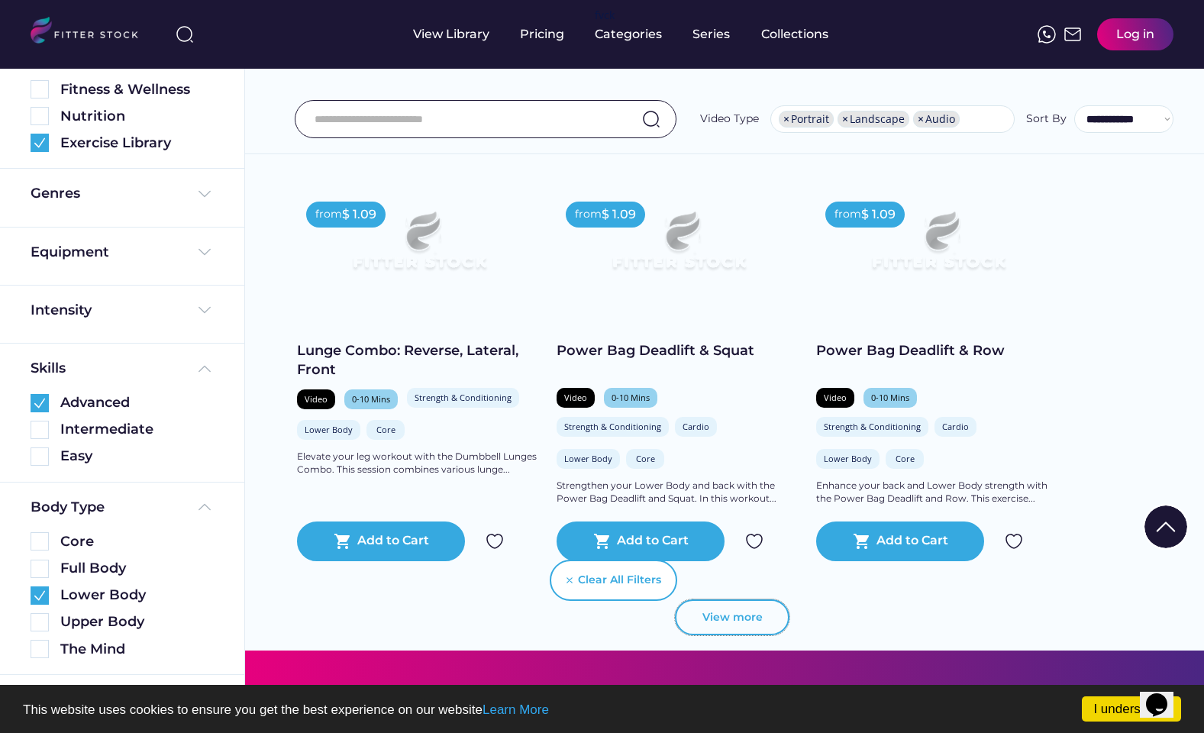
click at [732, 615] on button "View more" at bounding box center [732, 617] width 115 height 37
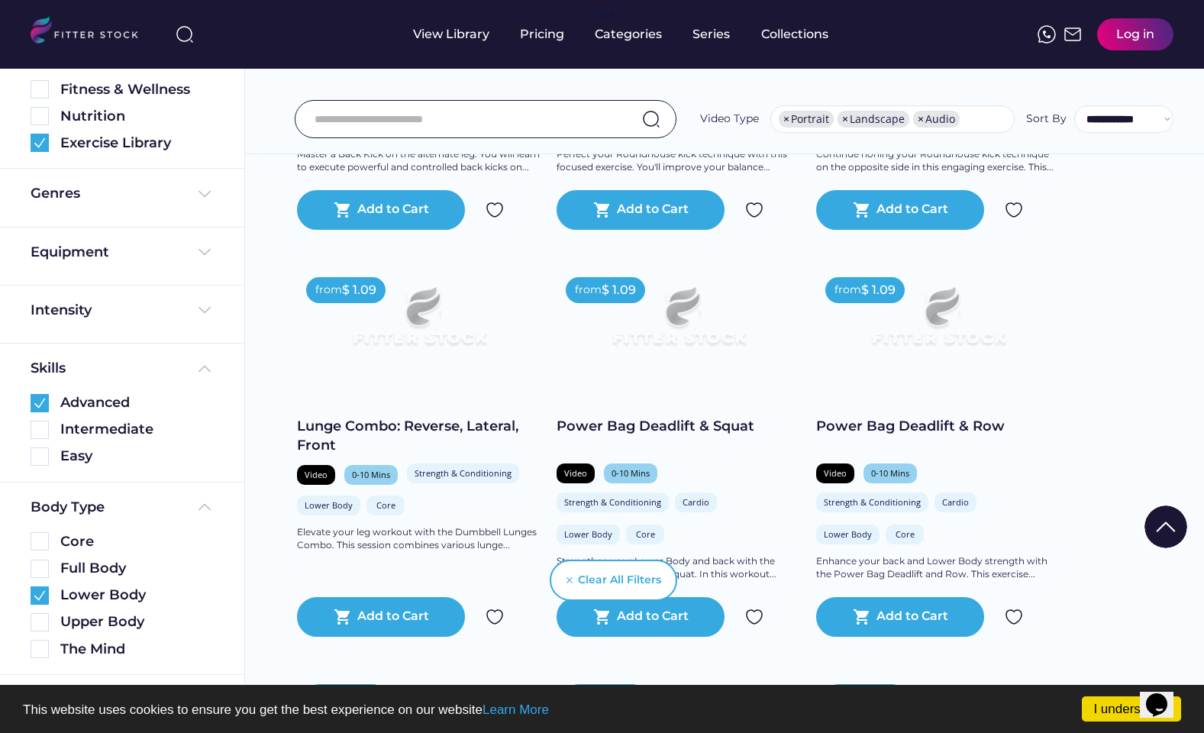
scroll to position [2597, 0]
click at [122, 33] on img at bounding box center [91, 32] width 121 height 31
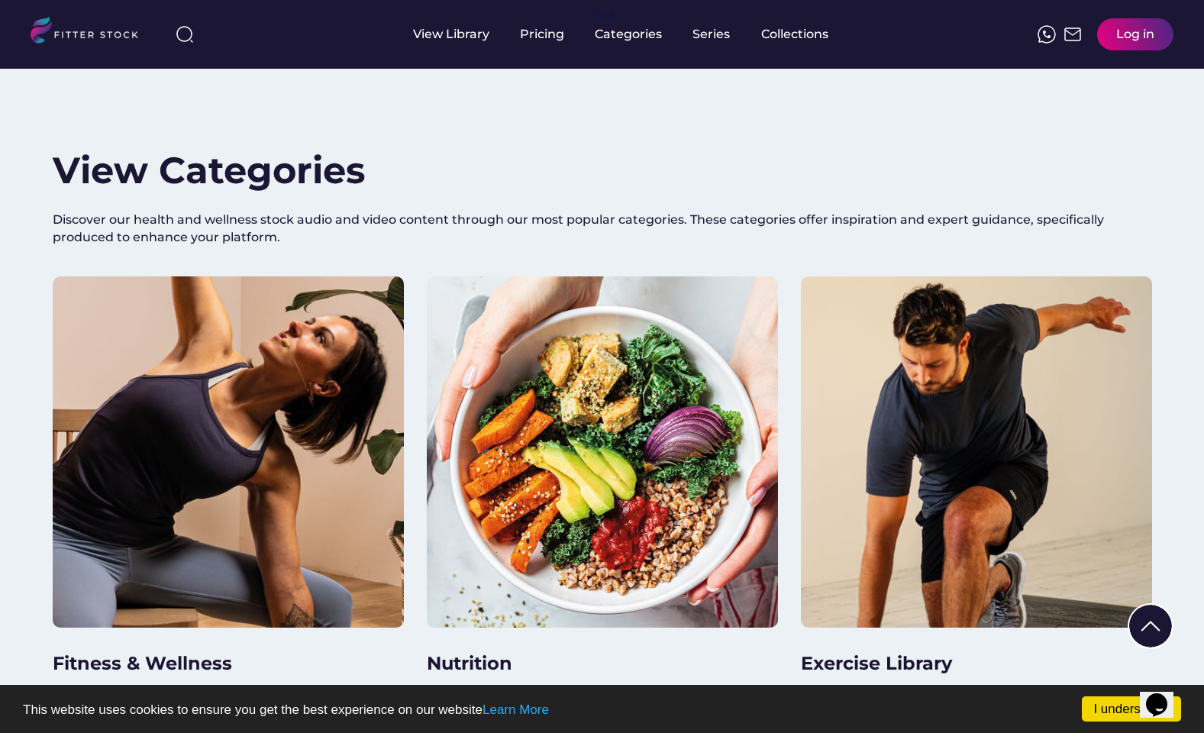
scroll to position [840, 0]
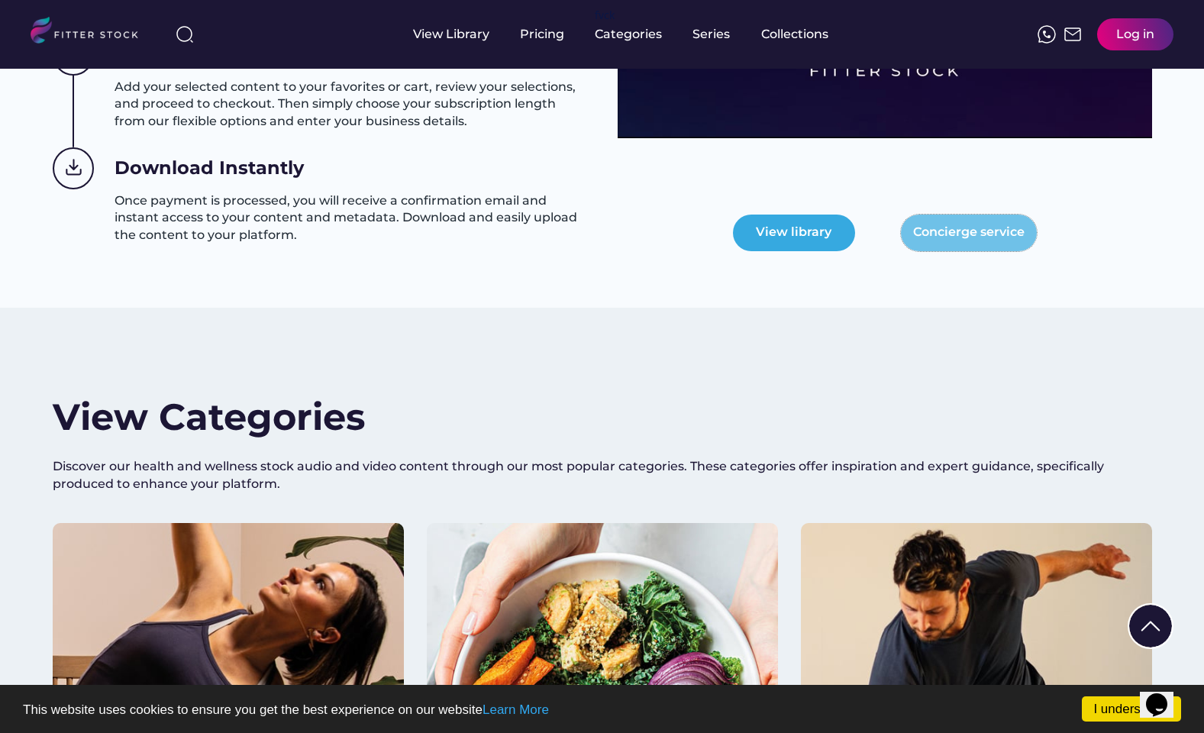
click at [979, 232] on button "Concierge service" at bounding box center [969, 233] width 136 height 37
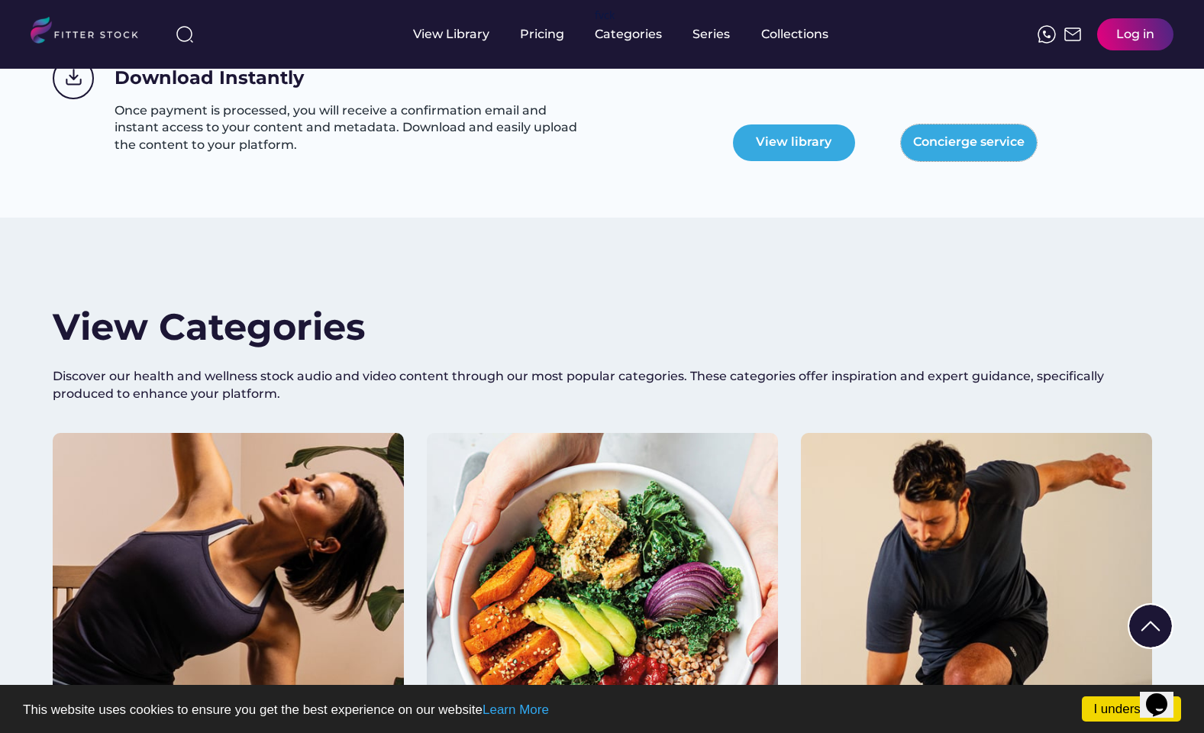
scroll to position [1221, 0]
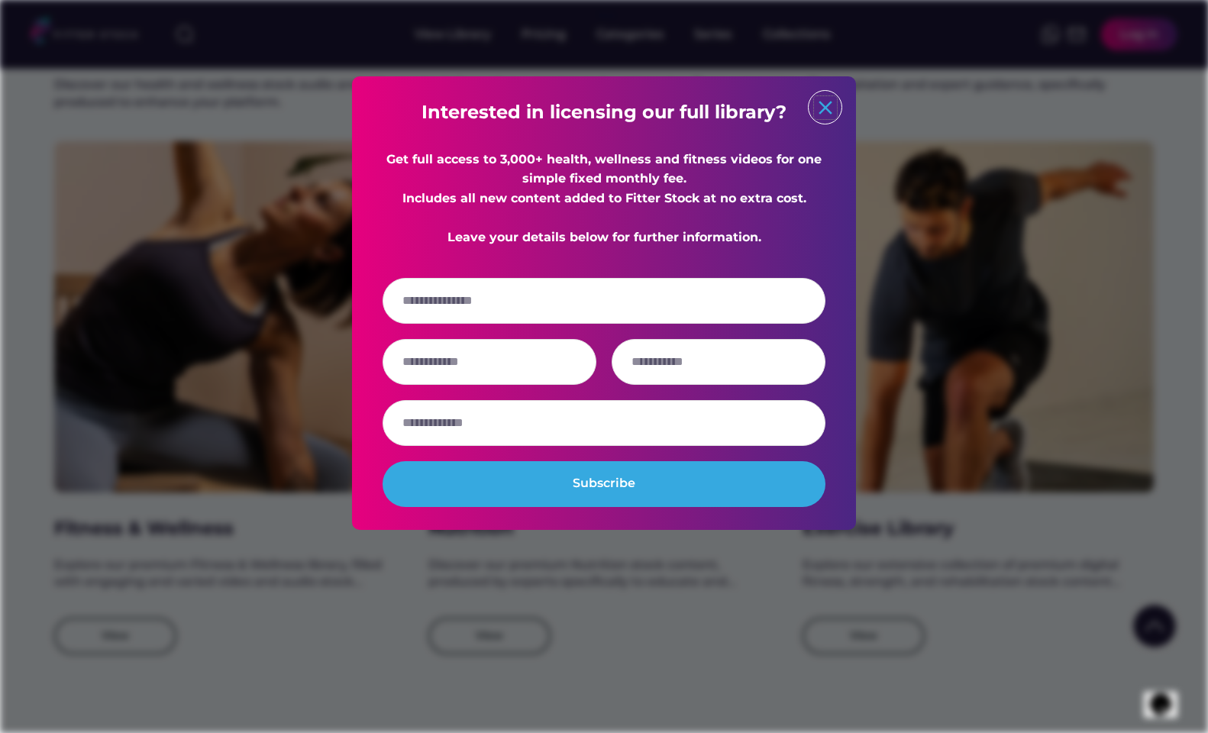
click at [827, 104] on text "close" at bounding box center [825, 107] width 23 height 23
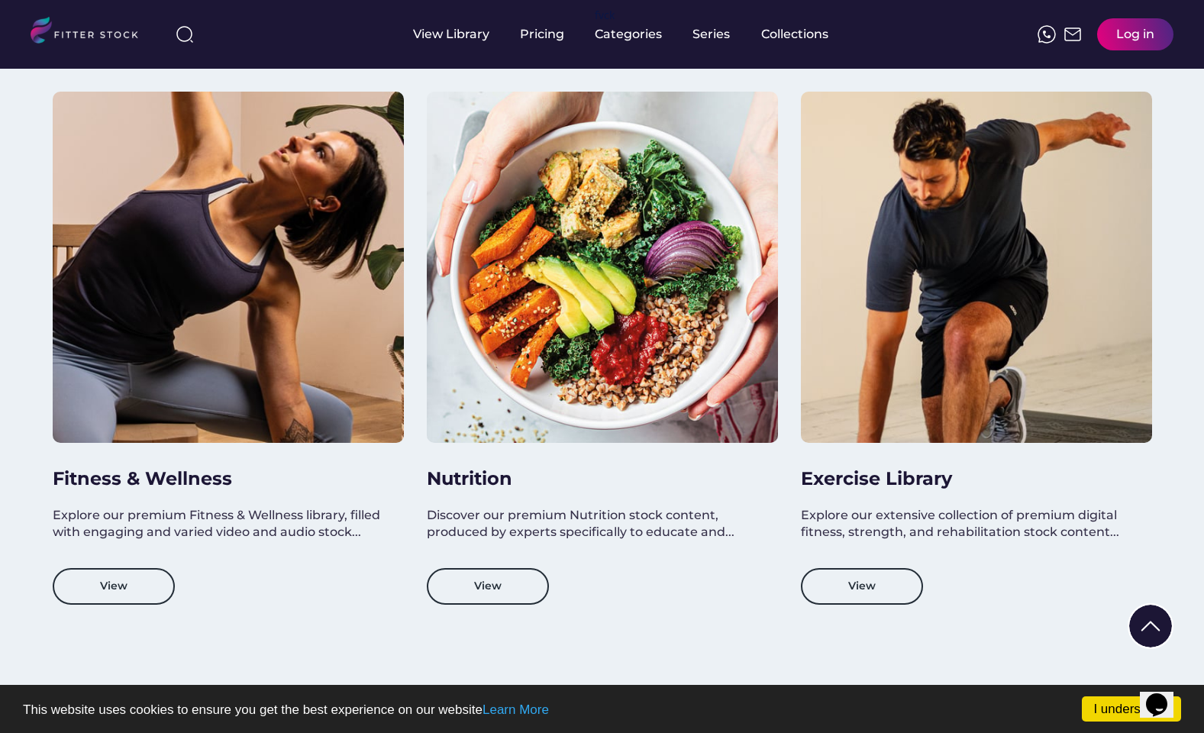
scroll to position [1298, 0]
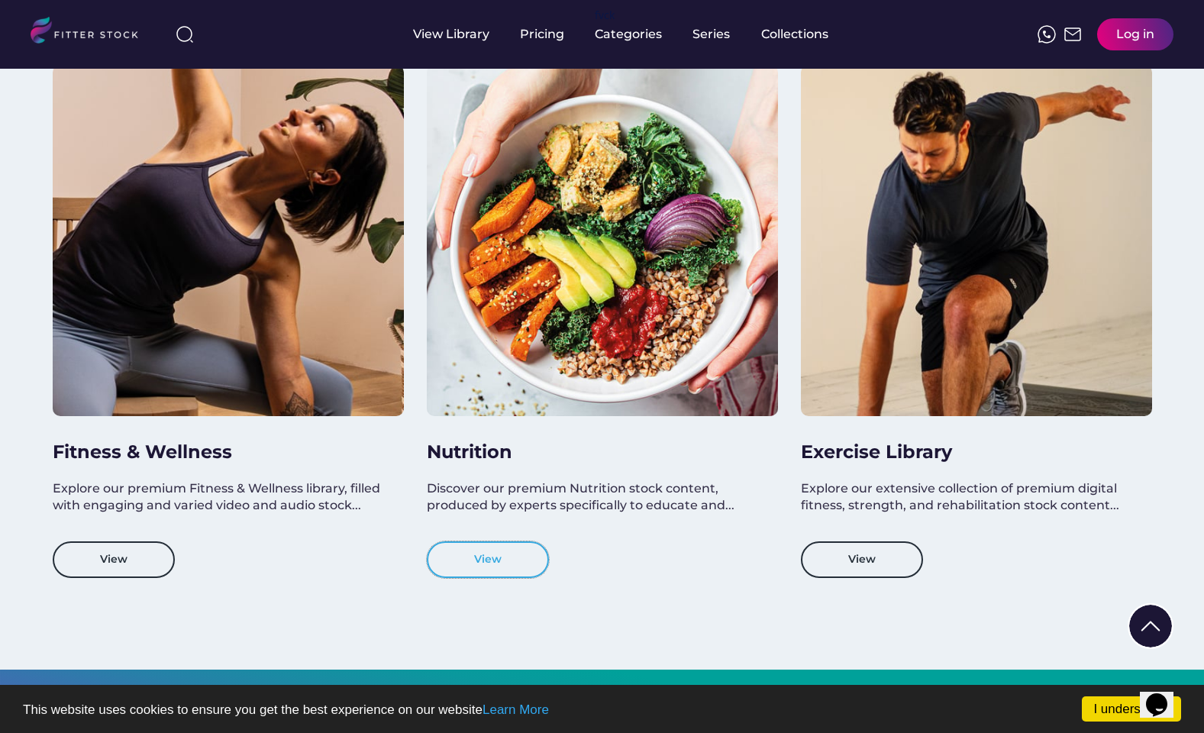
click at [486, 564] on button "View" at bounding box center [488, 559] width 122 height 37
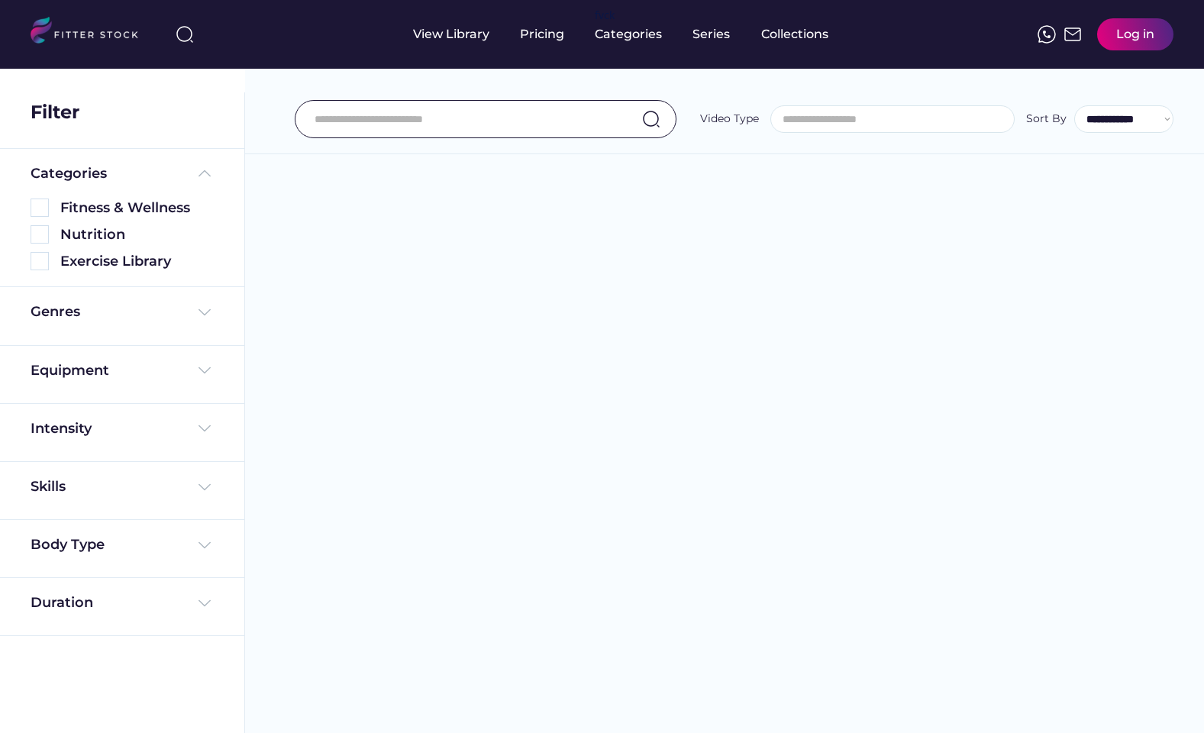
select select
select select "**********"
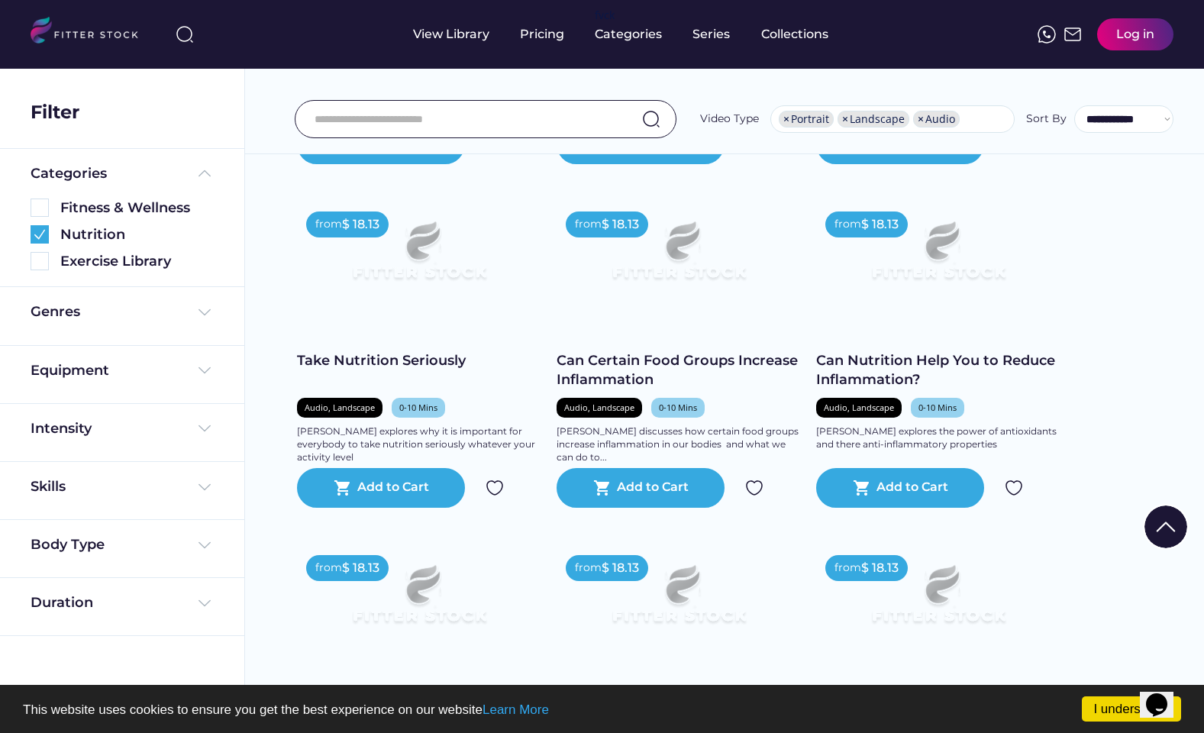
scroll to position [1298, 0]
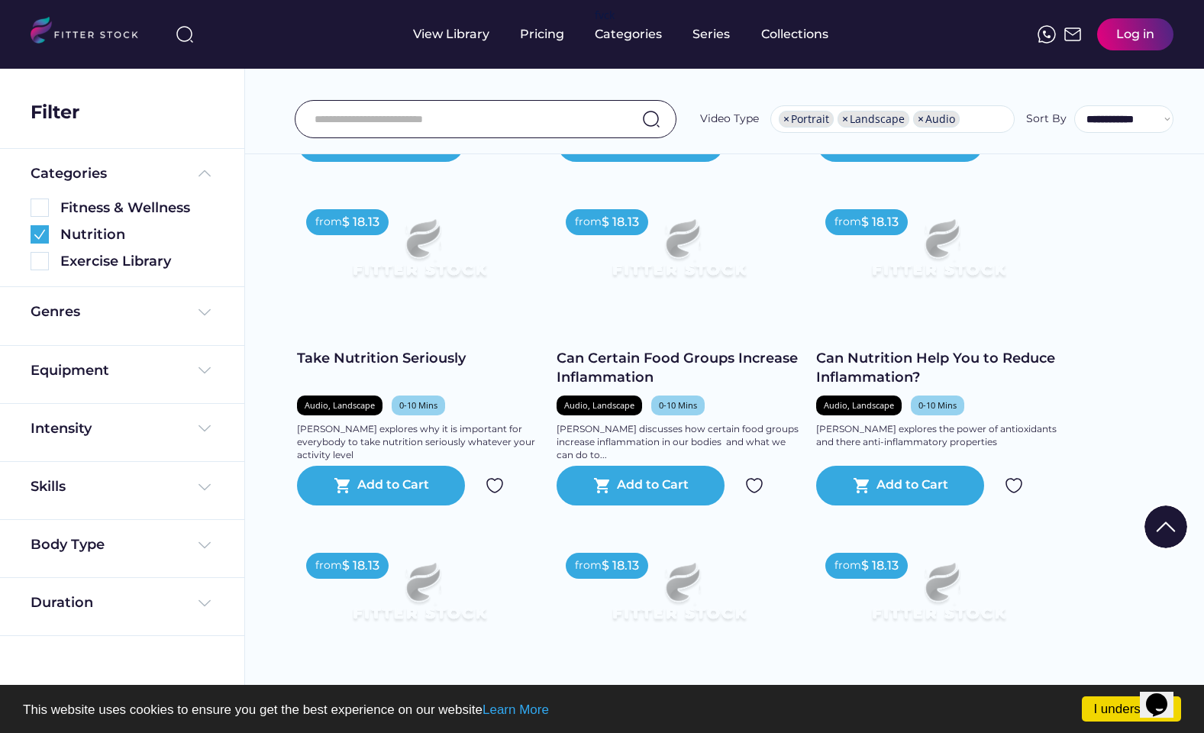
click at [1117, 271] on div "from $ 18.13 What is Healthy Weight Loss? Audio, Landscape 0-10 [PERSON_NAME] e…" at bounding box center [724, 373] width 855 height 2409
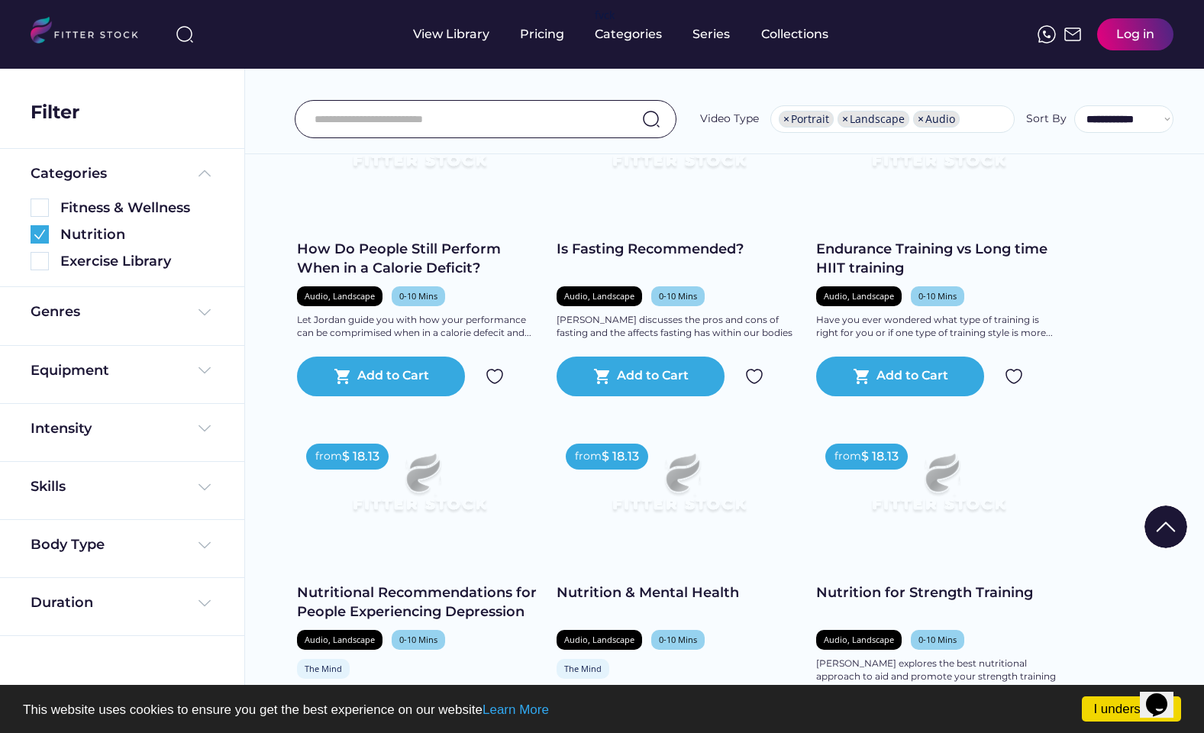
scroll to position [2366, 0]
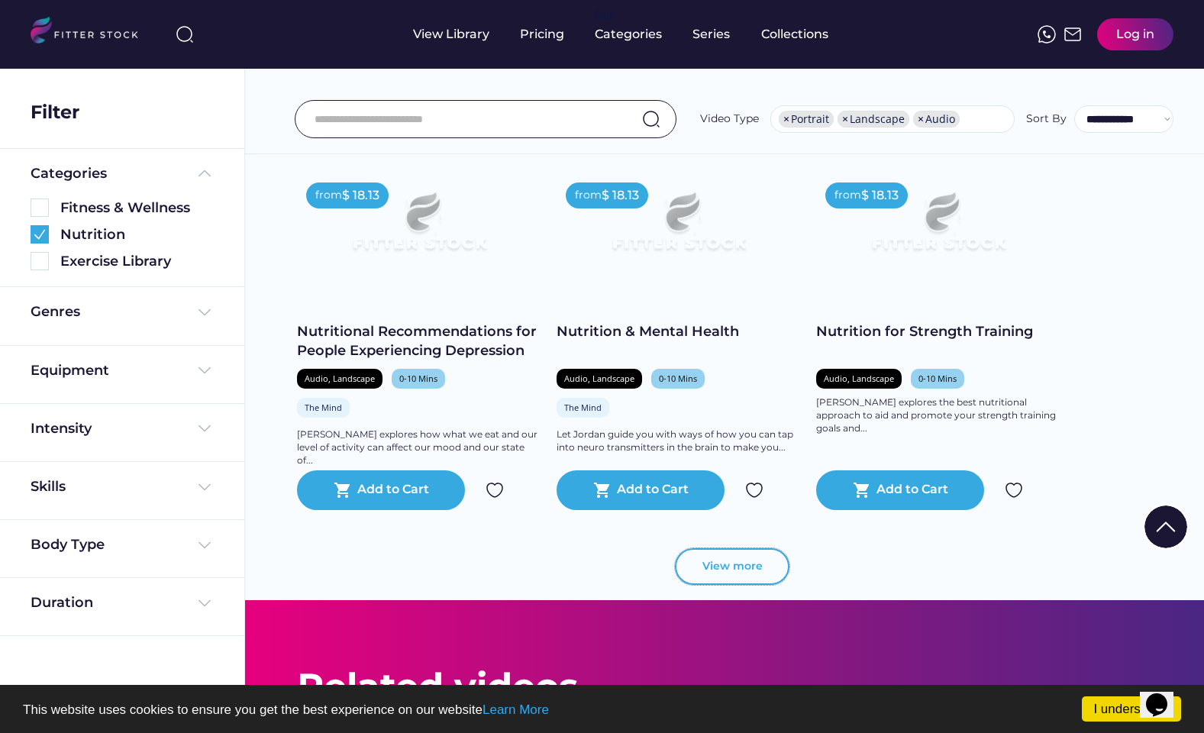
click at [744, 577] on button "View more" at bounding box center [732, 566] width 115 height 37
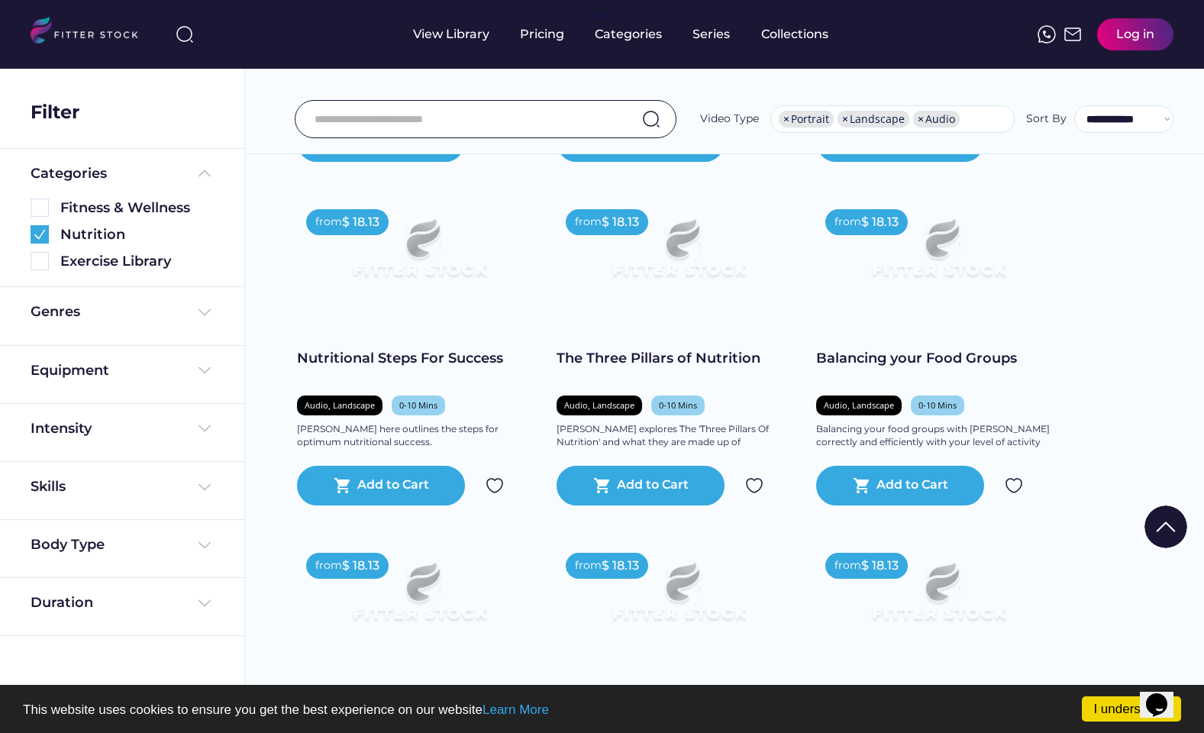
scroll to position [0, 0]
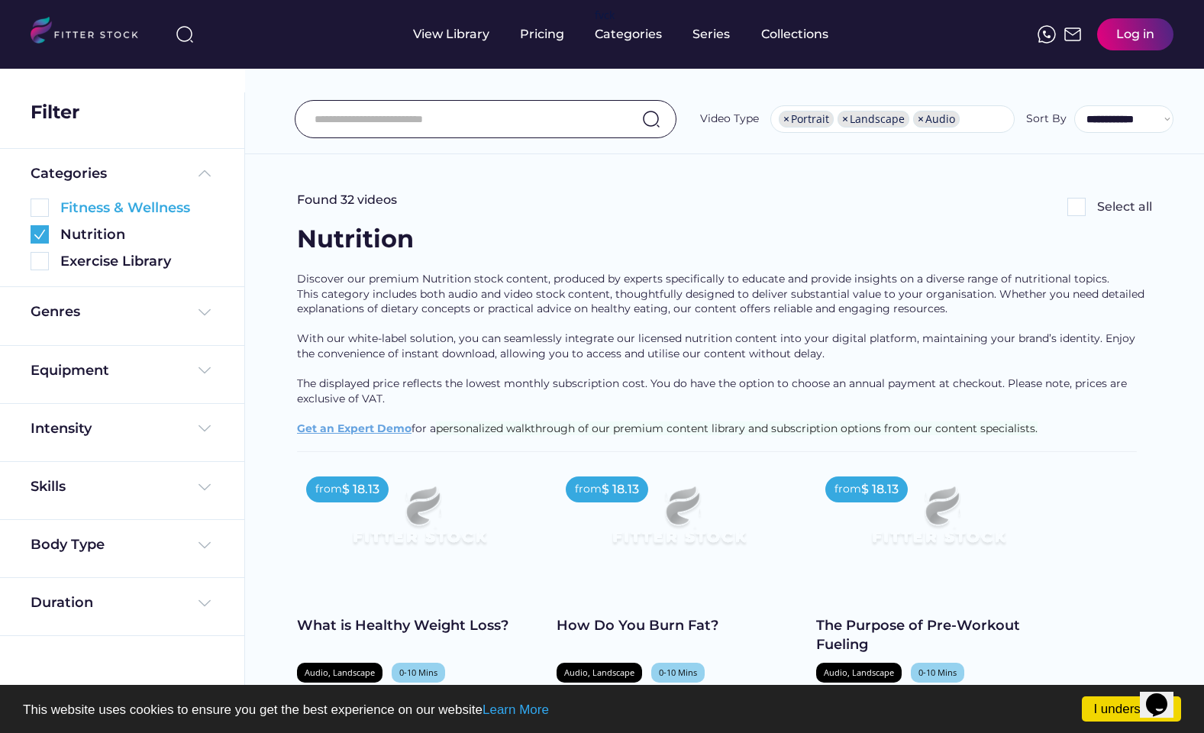
click at [43, 206] on img at bounding box center [40, 207] width 18 height 18
click at [40, 235] on img at bounding box center [40, 234] width 18 height 18
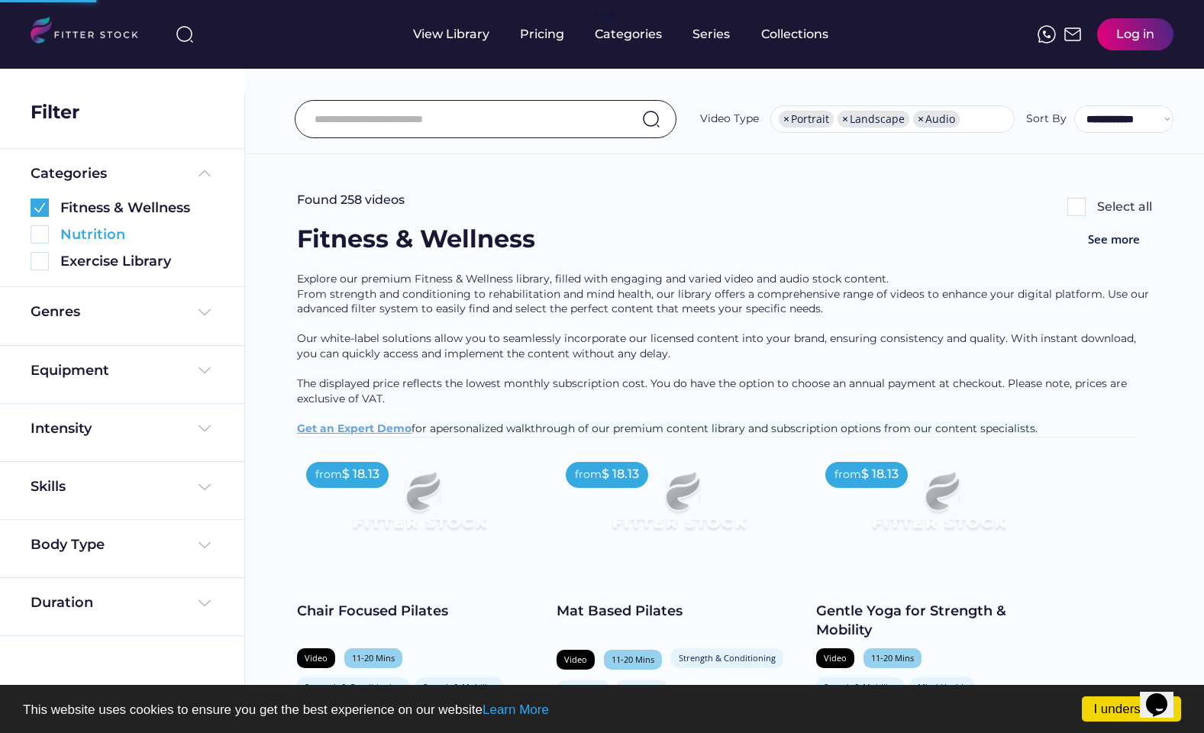
click at [40, 237] on img at bounding box center [40, 234] width 18 height 18
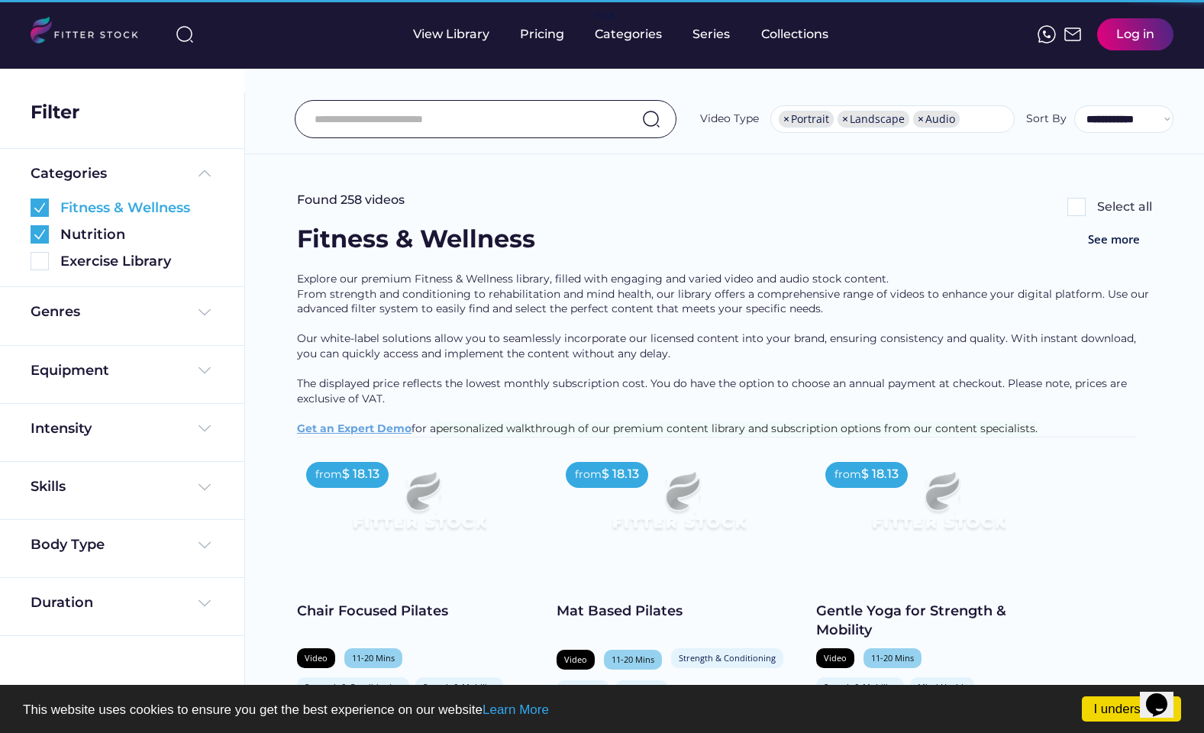
click at [42, 211] on img at bounding box center [40, 207] width 18 height 18
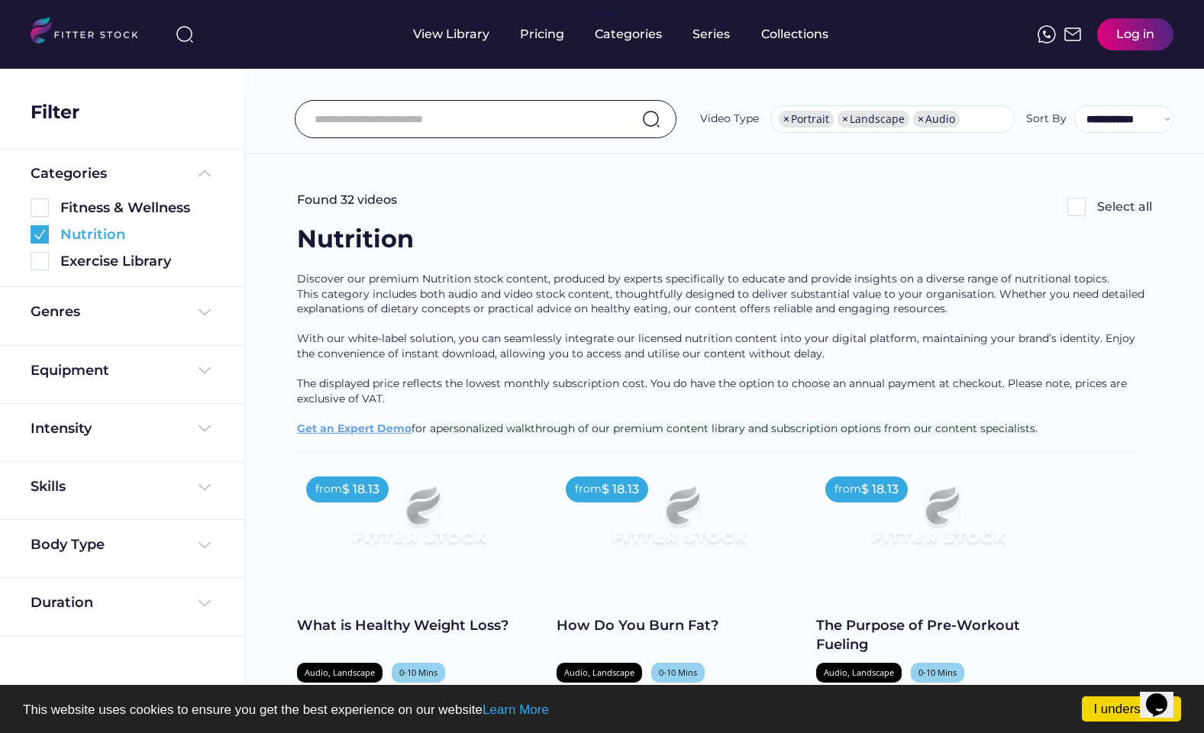
click at [35, 229] on img at bounding box center [40, 234] width 18 height 18
click at [45, 260] on img at bounding box center [40, 261] width 18 height 18
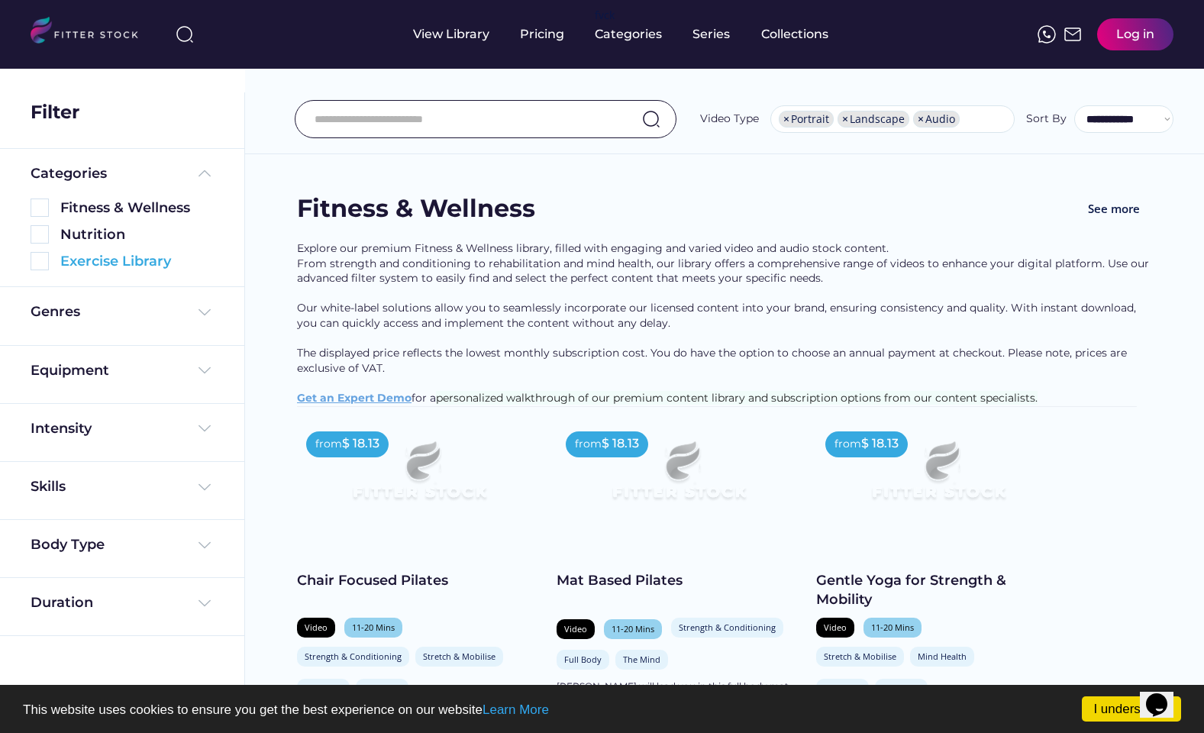
click at [455, 124] on input "input" at bounding box center [467, 119] width 304 height 32
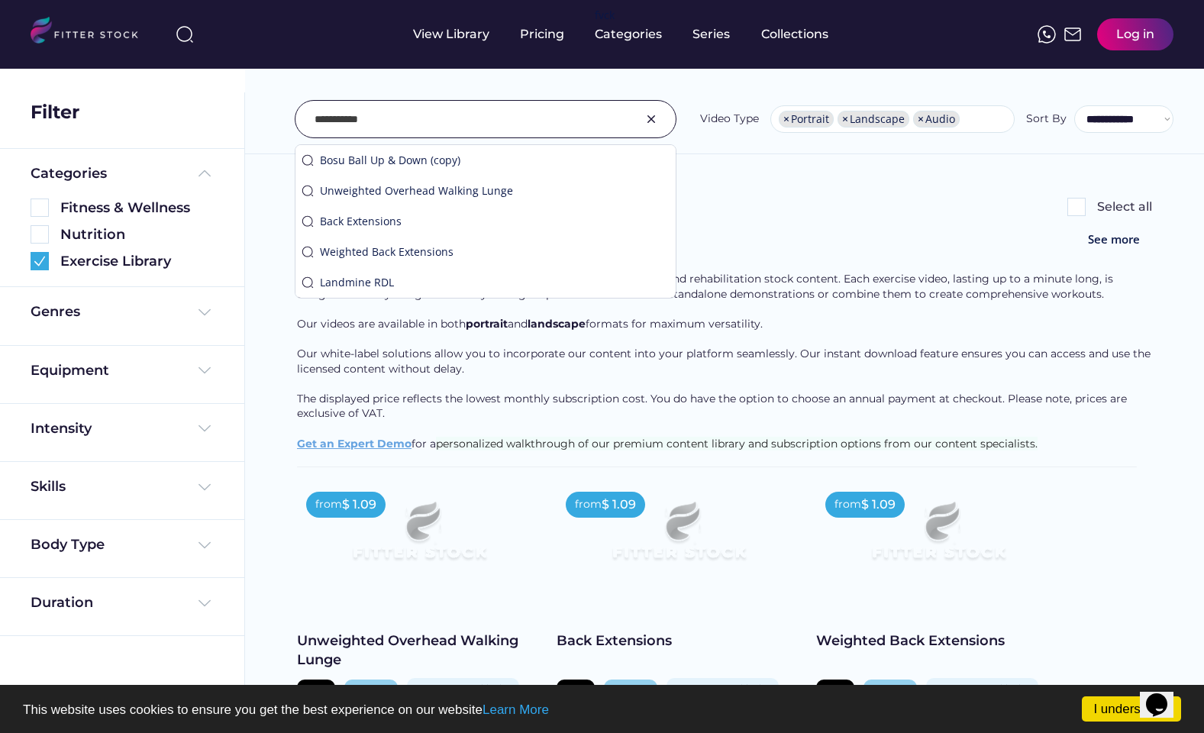
type input "**********"
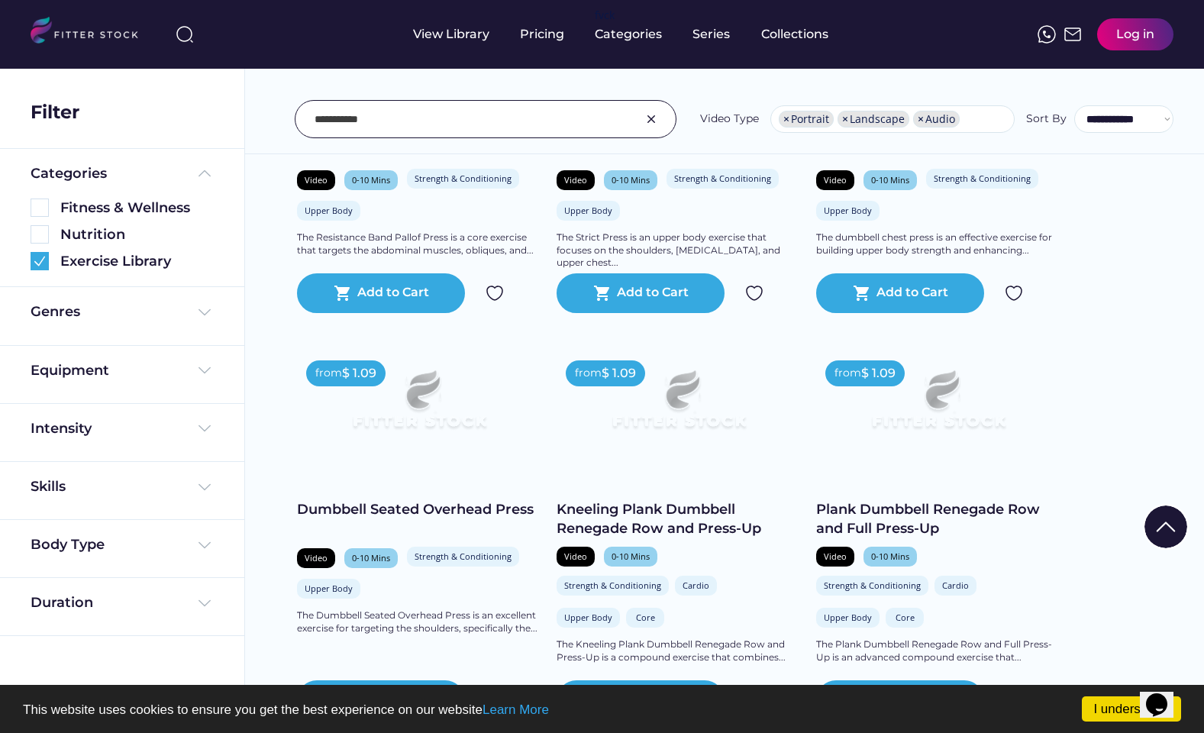
scroll to position [763, 0]
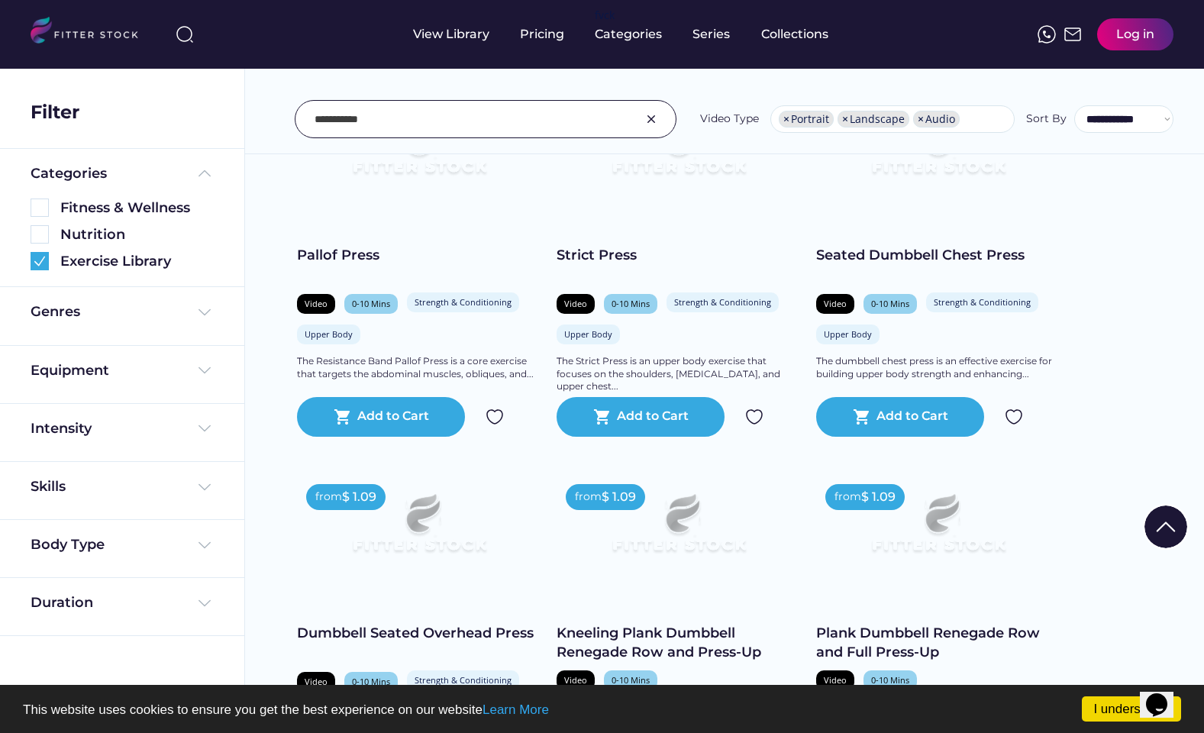
drag, startPoint x: 502, startPoint y: 118, endPoint x: 529, endPoint y: 126, distance: 28.5
click at [501, 119] on input "input" at bounding box center [467, 119] width 304 height 32
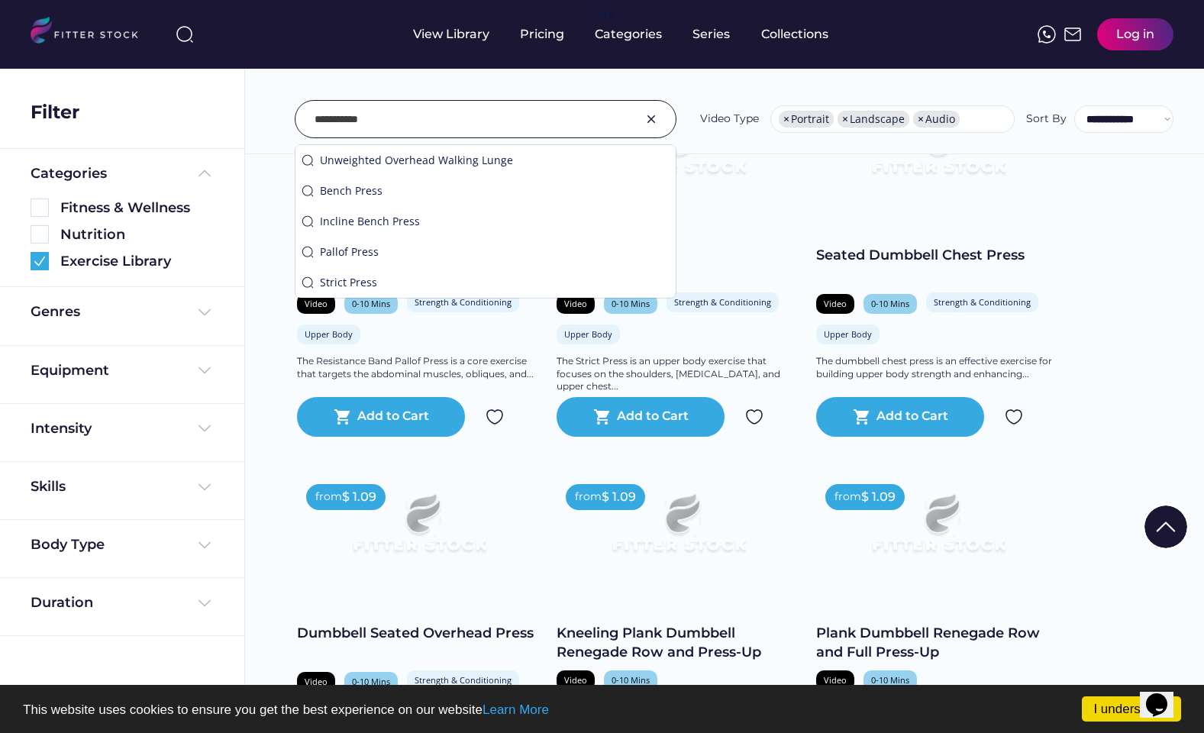
drag, startPoint x: 510, startPoint y: 123, endPoint x: 210, endPoint y: 90, distance: 301.8
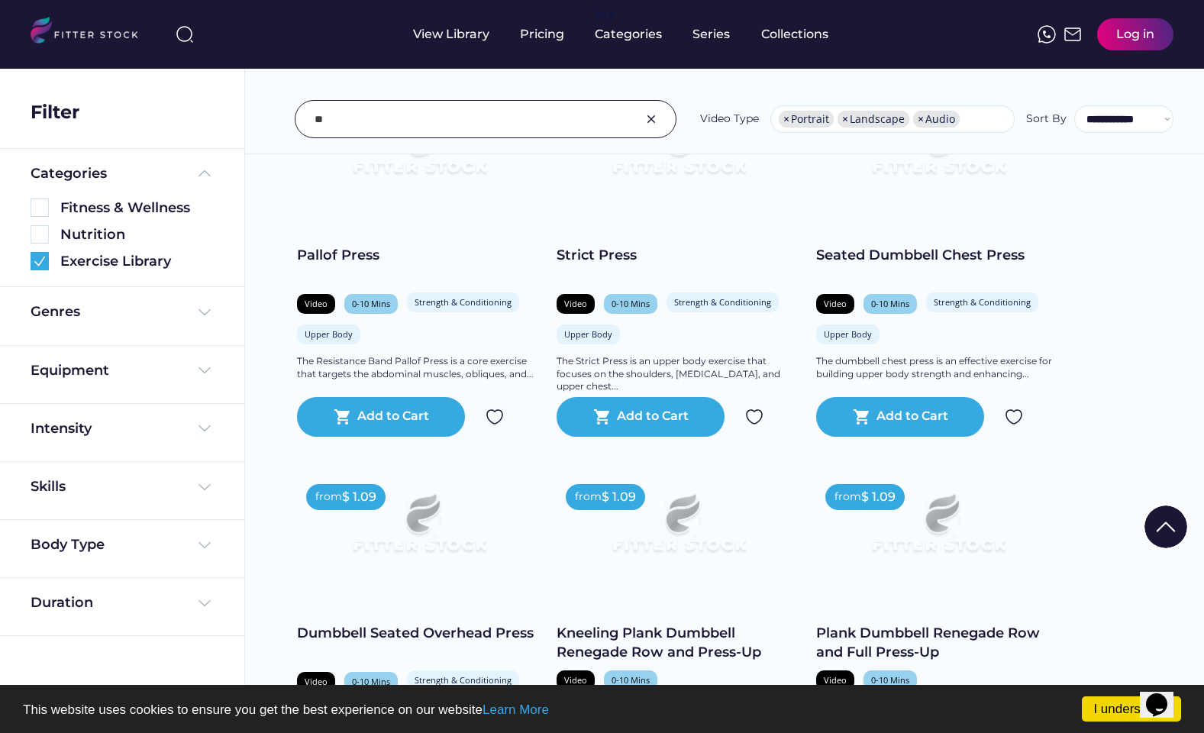
type input "*"
type input "**********"
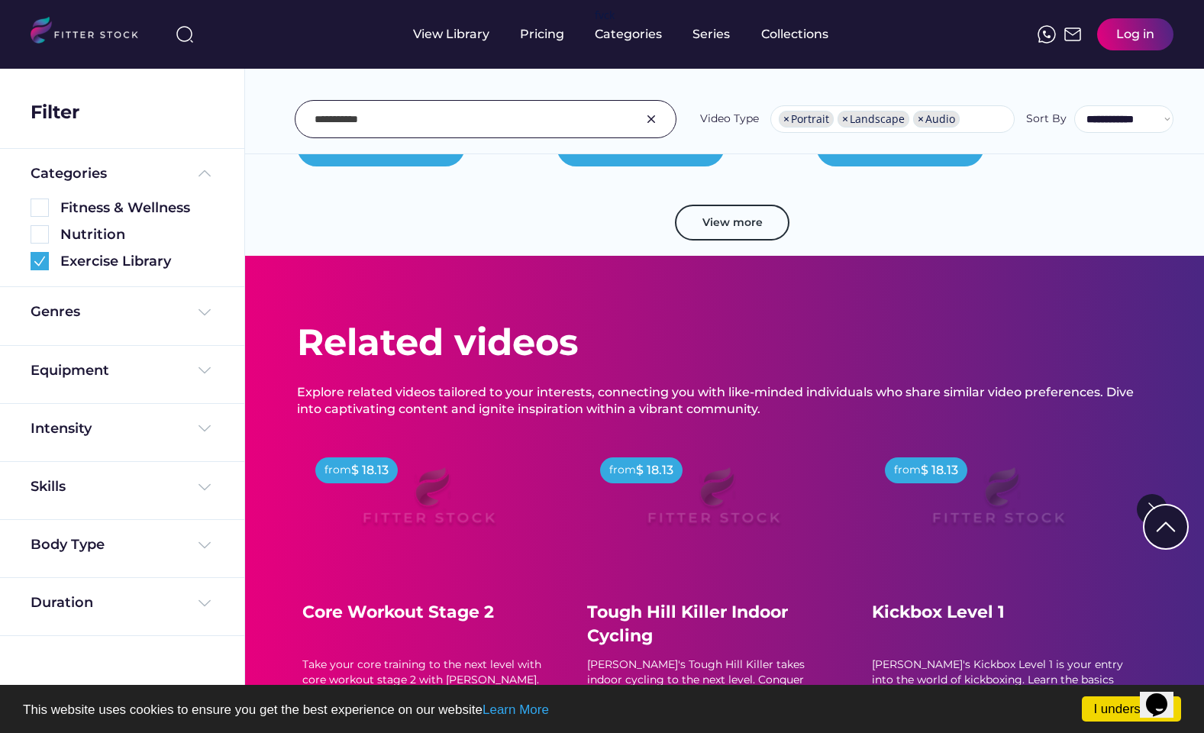
scroll to position [2945, 0]
